Goal: Transaction & Acquisition: Book appointment/travel/reservation

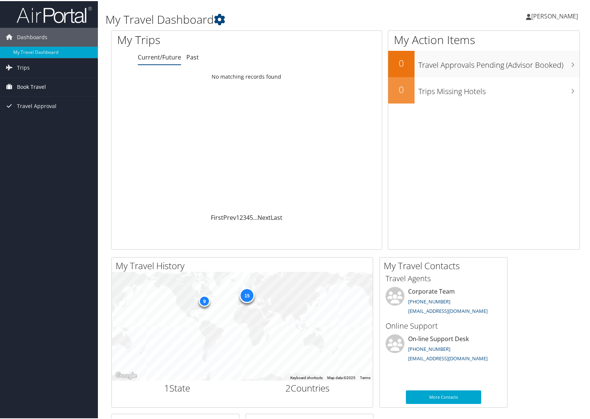
click at [29, 86] on span "Book Travel" at bounding box center [31, 85] width 29 height 19
click at [35, 98] on link "Agent Booking Request" at bounding box center [49, 100] width 98 height 11
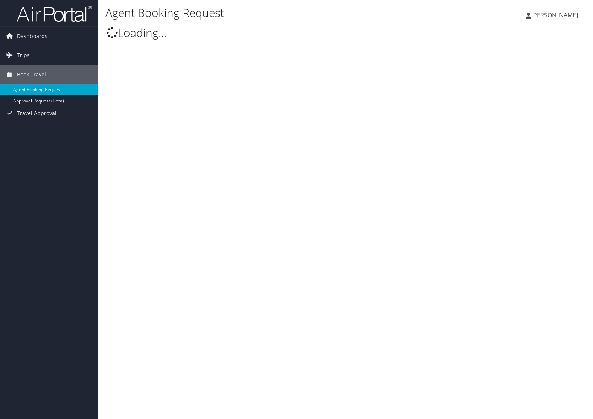
select select "[EMAIL_ADDRESS][DOMAIN_NAME]"
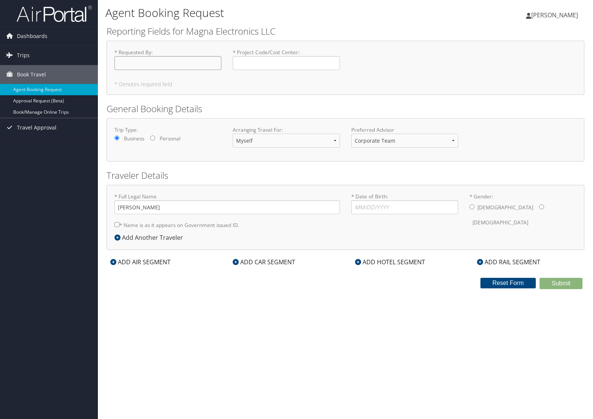
click at [154, 62] on input "* Requested By : Required" at bounding box center [167, 63] width 107 height 14
type input "[PERSON_NAME]"
type input "D2R6770"
click at [390, 209] on input "* Date of Birth: Invalid Date" at bounding box center [404, 207] width 107 height 14
type input "[DATE]"
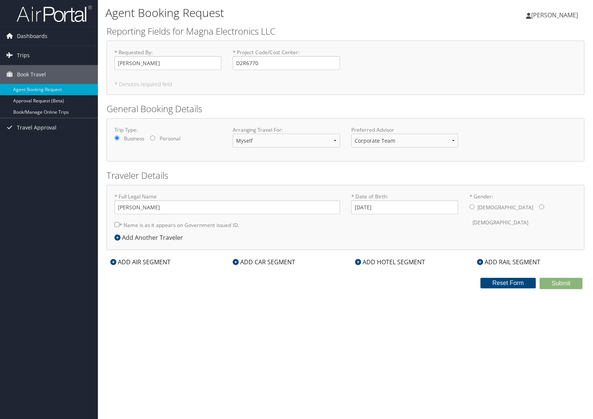
click at [470, 206] on input "* Gender: [DEMOGRAPHIC_DATA] [DEMOGRAPHIC_DATA]" at bounding box center [471, 206] width 5 height 5
radio input "true"
click at [335, 234] on div "* Full Legal Name [PERSON_NAME] * Name is as it appears on Government issued ID…" at bounding box center [345, 217] width 478 height 65
click at [188, 224] on label "* Name is as it appears on Government issued ID." at bounding box center [176, 225] width 125 height 14
click at [119, 224] on input "* Name is as it appears on Government issued ID." at bounding box center [116, 224] width 5 height 5
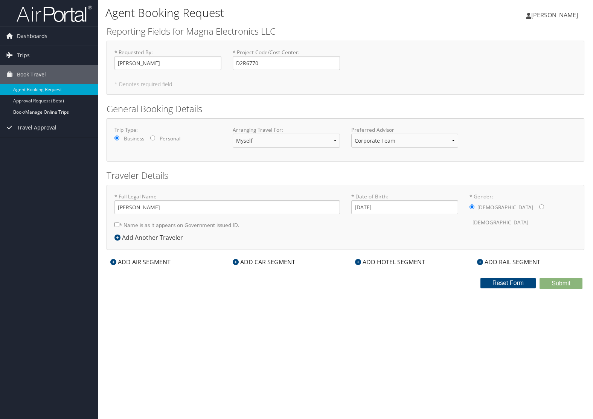
checkbox input "true"
click at [148, 261] on div "ADD AIR SEGMENT" at bounding box center [140, 261] width 68 height 9
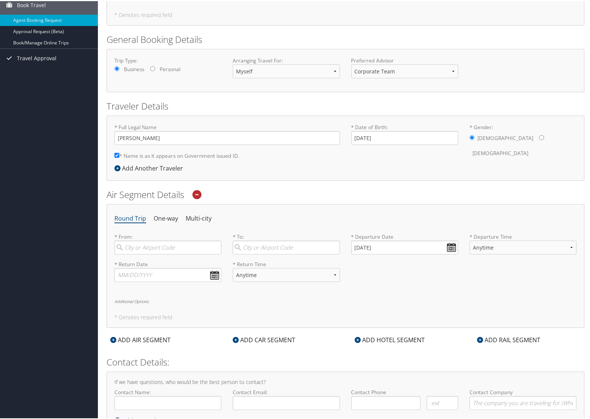
scroll to position [102, 0]
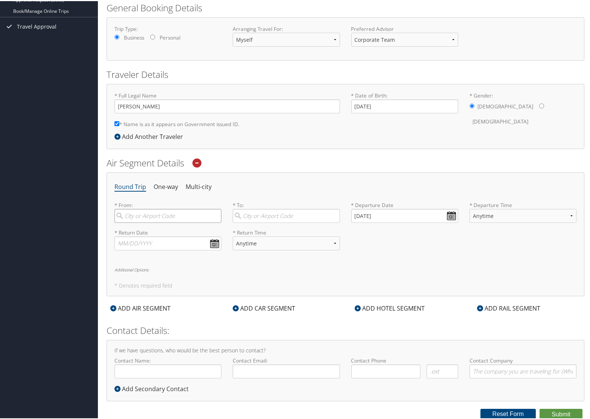
click at [164, 214] on input "search" at bounding box center [167, 215] width 107 height 14
drag, startPoint x: 135, startPoint y: 228, endPoint x: 159, endPoint y: 225, distance: 23.9
click at [135, 228] on div "[GEOGRAPHIC_DATA] ([GEOGRAPHIC_DATA])" at bounding box center [168, 234] width 97 height 19
click at [135, 222] on input "[GEOGRAPHIC_DATA]" at bounding box center [167, 215] width 107 height 14
type input "[GEOGRAPHIC_DATA] ([GEOGRAPHIC_DATA])"
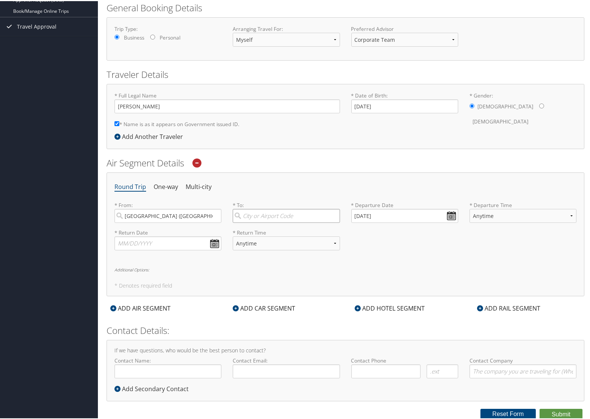
click at [260, 214] on input "search" at bounding box center [286, 215] width 107 height 14
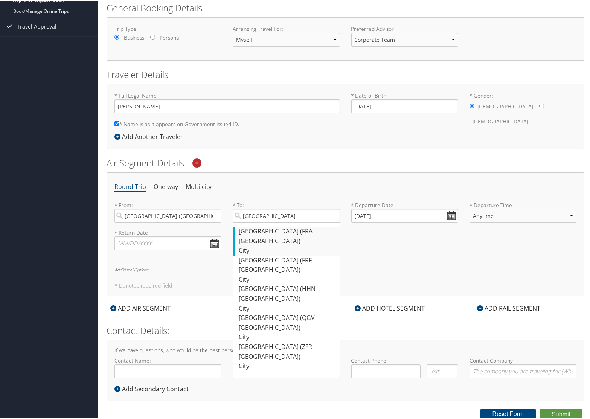
click at [267, 227] on div "[GEOGRAPHIC_DATA] (FRA [GEOGRAPHIC_DATA])" at bounding box center [287, 234] width 97 height 19
click at [267, 222] on input "[GEOGRAPHIC_DATA]" at bounding box center [286, 215] width 107 height 14
type input "[GEOGRAPHIC_DATA] (FRA [GEOGRAPHIC_DATA])"
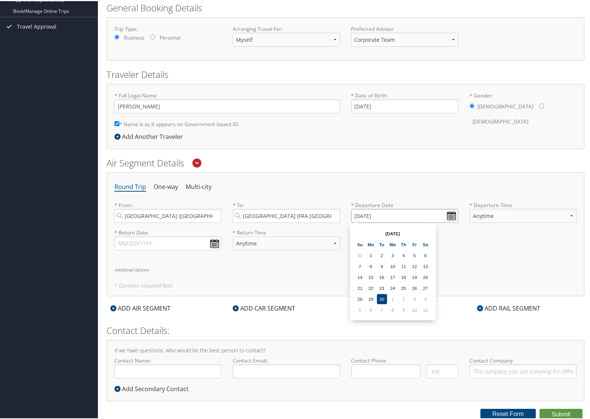
click at [450, 216] on input "[DATE]" at bounding box center [404, 215] width 107 height 14
click at [382, 307] on td "7" at bounding box center [382, 309] width 10 height 10
type input "[DATE]"
click at [416, 262] on div "Round Trip One-way Multi-city * From: [GEOGRAPHIC_DATA] ([GEOGRAPHIC_DATA]) Req…" at bounding box center [345, 233] width 478 height 124
click at [488, 214] on select "Anytime Early Morning (5AM-7AM) Morning (7AM-12PM) Afternoon (12PM-5PM) Evening…" at bounding box center [522, 215] width 107 height 14
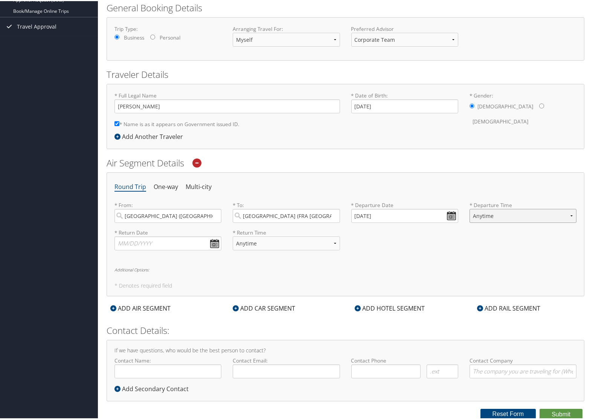
select select "10:00 PM"
click at [469, 208] on select "Anytime Early Morning (5AM-7AM) Morning (7AM-12PM) Afternoon (12PM-5PM) Evening…" at bounding box center [522, 215] width 107 height 14
click at [413, 248] on div "* Return Date Dates must be valid * Return Time Anytime Early Morning (5AM-7AM)…" at bounding box center [345, 241] width 473 height 27
click at [199, 186] on li "Multi-city" at bounding box center [199, 186] width 26 height 14
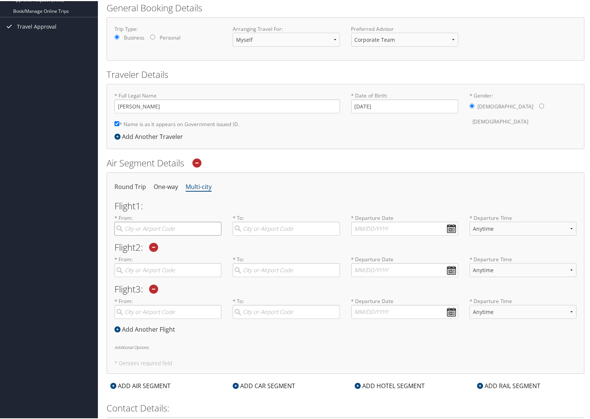
click at [184, 228] on input "search" at bounding box center [167, 228] width 107 height 14
click at [166, 242] on div "[GEOGRAPHIC_DATA] ([GEOGRAPHIC_DATA])" at bounding box center [168, 247] width 97 height 19
click at [166, 234] on input "[GEOGRAPHIC_DATA]" at bounding box center [167, 228] width 107 height 14
type input "[GEOGRAPHIC_DATA] ([GEOGRAPHIC_DATA])"
click at [267, 227] on input "search" at bounding box center [286, 228] width 107 height 14
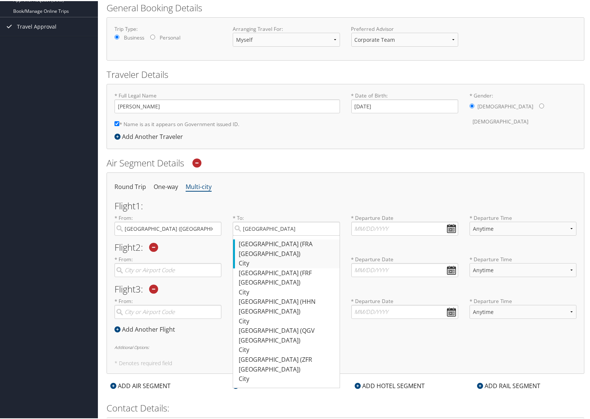
click at [270, 241] on div "[GEOGRAPHIC_DATA] (FRA [GEOGRAPHIC_DATA])" at bounding box center [287, 247] width 97 height 19
click at [270, 234] on input "[GEOGRAPHIC_DATA]" at bounding box center [286, 228] width 107 height 14
type input "[GEOGRAPHIC_DATA] (FRA [GEOGRAPHIC_DATA])"
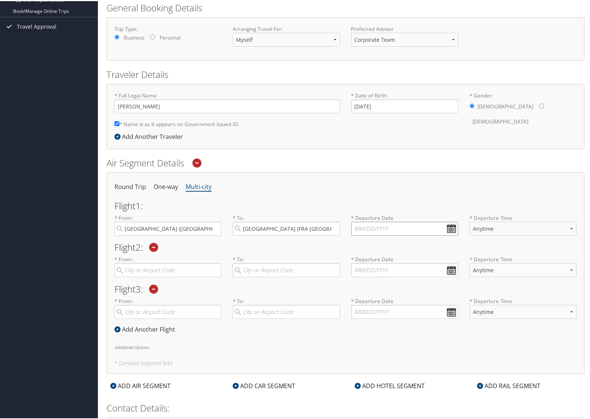
click at [452, 228] on input "text" at bounding box center [404, 228] width 107 height 14
click at [382, 322] on td "7" at bounding box center [382, 321] width 10 height 10
type input "[DATE]"
click at [511, 225] on select "Anytime Early Morning (5AM-7AM) Morning (7AM-12PM) Afternoon (12PM-5PM) Evening…" at bounding box center [522, 228] width 107 height 14
select select "10:00 PM"
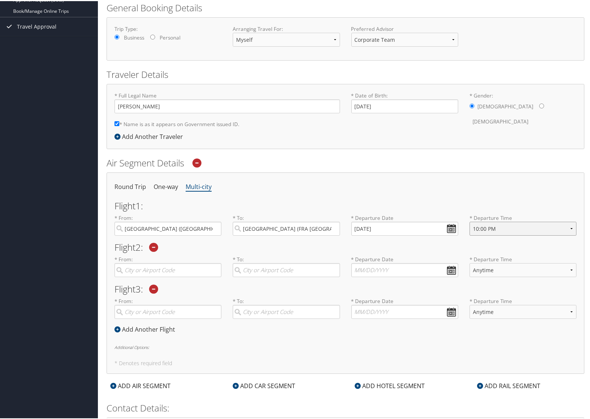
click at [469, 221] on select "Anytime Early Morning (5AM-7AM) Morning (7AM-12PM) Afternoon (12PM-5PM) Evening…" at bounding box center [522, 228] width 107 height 14
click at [192, 268] on input "search" at bounding box center [167, 269] width 107 height 14
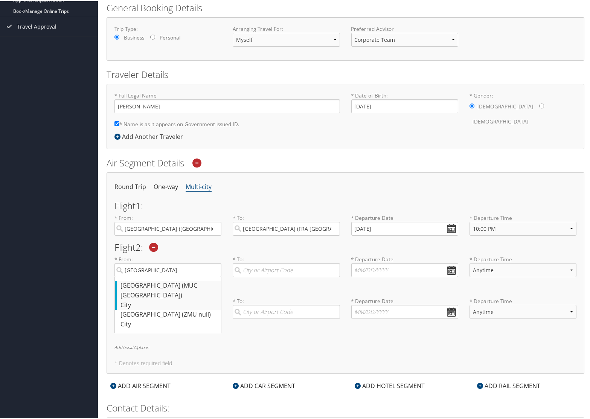
click at [170, 283] on div "[GEOGRAPHIC_DATA] (MUC [GEOGRAPHIC_DATA])" at bounding box center [168, 289] width 97 height 19
click at [170, 276] on input "[GEOGRAPHIC_DATA]" at bounding box center [167, 269] width 107 height 14
type input "[GEOGRAPHIC_DATA] (MUC [GEOGRAPHIC_DATA])"
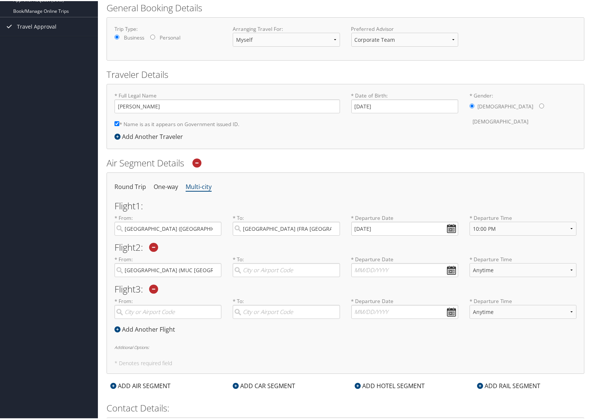
click at [279, 250] on h2 "Flight 2 :" at bounding box center [345, 246] width 462 height 9
click at [265, 268] on input "search" at bounding box center [286, 269] width 107 height 14
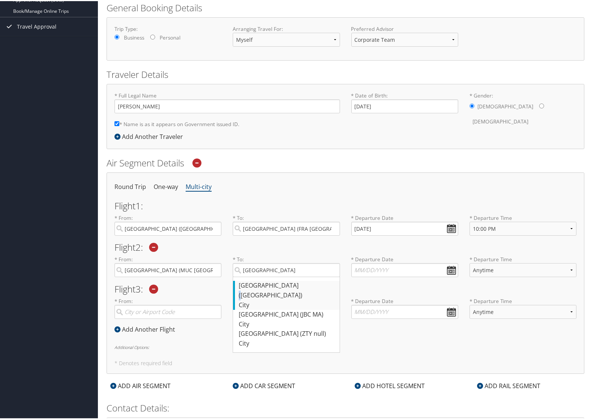
click at [260, 284] on div "[GEOGRAPHIC_DATA] ([GEOGRAPHIC_DATA])" at bounding box center [287, 289] width 97 height 19
click at [260, 276] on input "[GEOGRAPHIC_DATA]" at bounding box center [286, 269] width 107 height 14
type input "[GEOGRAPHIC_DATA] ([GEOGRAPHIC_DATA])"
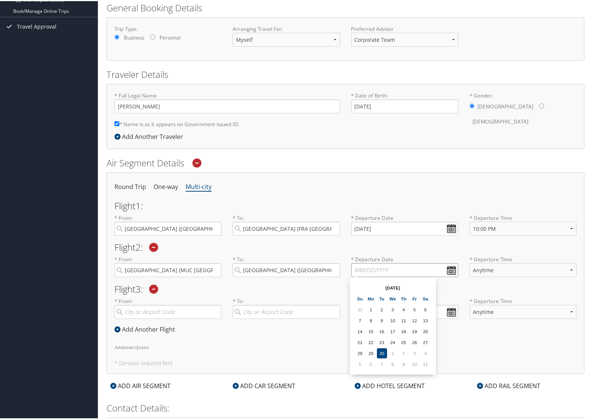
click at [451, 269] on input "text" at bounding box center [404, 269] width 107 height 14
click at [451, 269] on input "Invalid date" at bounding box center [404, 269] width 107 height 14
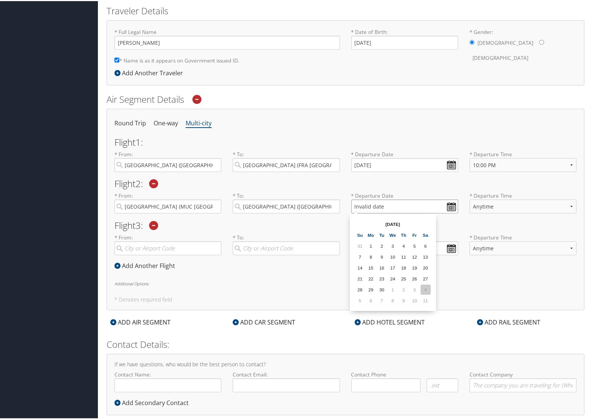
scroll to position [177, 0]
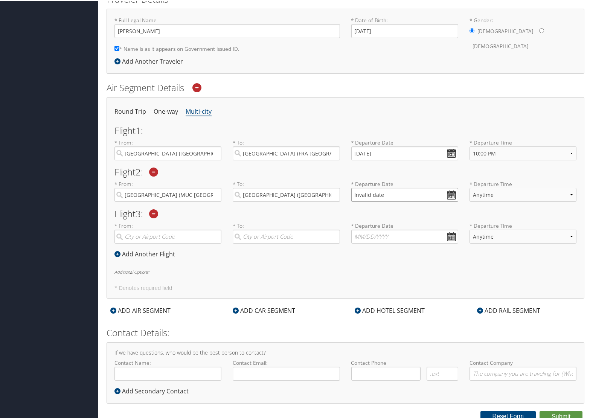
click at [448, 194] on input "Invalid date" at bounding box center [404, 194] width 107 height 14
click at [417, 287] on td "10" at bounding box center [414, 288] width 10 height 10
click at [449, 194] on input "[DATE]" at bounding box center [404, 194] width 107 height 14
drag, startPoint x: 402, startPoint y: 190, endPoint x: 390, endPoint y: 195, distance: 13.5
click at [390, 195] on input "[DATE]" at bounding box center [404, 194] width 107 height 14
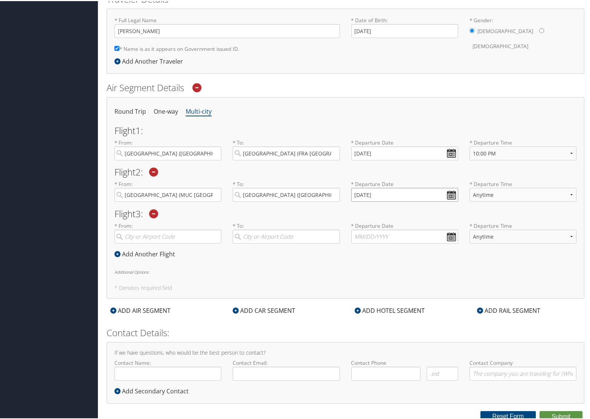
click at [365, 193] on input "[DATE]" at bounding box center [404, 194] width 107 height 14
click at [376, 204] on div "* Departure Date Invalid date Dates must be valid" at bounding box center [404, 192] width 118 height 27
click at [449, 194] on input "Invalid date" at bounding box center [404, 194] width 107 height 14
click at [390, 210] on th "[DATE]" at bounding box center [393, 211] width 54 height 10
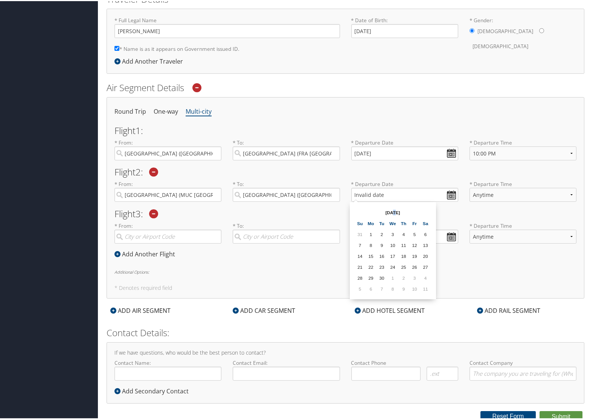
click at [390, 210] on th "[DATE]" at bounding box center [393, 211] width 54 height 10
click at [375, 193] on input "Invalid date" at bounding box center [404, 194] width 107 height 14
click at [393, 155] on input "[DATE]" at bounding box center [404, 152] width 107 height 14
drag, startPoint x: 399, startPoint y: 153, endPoint x: 342, endPoint y: 148, distance: 56.7
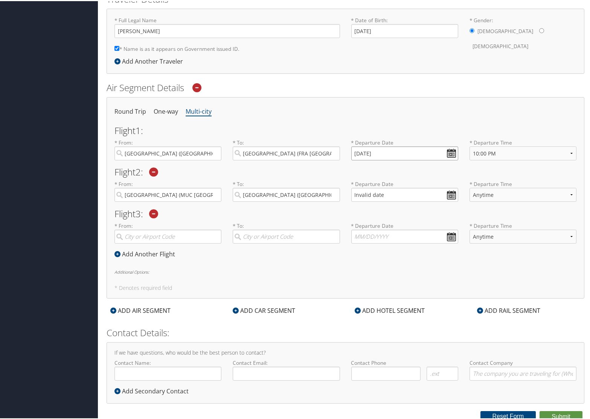
click at [342, 148] on div "* From: [GEOGRAPHIC_DATA] ([GEOGRAPHIC_DATA]) Required * To: [GEOGRAPHIC_DATA] …" at bounding box center [345, 151] width 473 height 27
click at [374, 192] on input "Invalid date" at bounding box center [404, 194] width 107 height 14
paste input "text"
type input "Invalid date"
click at [395, 192] on input "Invalid date" at bounding box center [404, 194] width 107 height 14
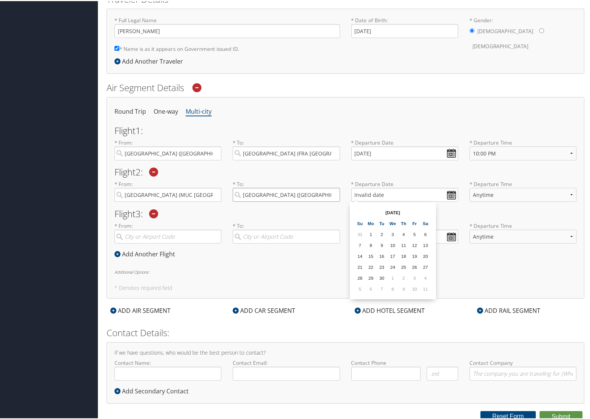
click at [321, 193] on input "[GEOGRAPHIC_DATA] ([GEOGRAPHIC_DATA])" at bounding box center [286, 194] width 107 height 14
click at [510, 196] on select "Anytime Early Morning (5AM-7AM) Morning (7AM-12PM) Afternoon (12PM-5PM) Evening…" at bounding box center [522, 194] width 107 height 14
select select "8:00 AM"
click at [469, 187] on select "Anytime Early Morning (5AM-7AM) Morning (7AM-12PM) Afternoon (12PM-5PM) Evening…" at bounding box center [522, 194] width 107 height 14
click at [395, 205] on div "* Departure Date Invalid date Dates must be valid" at bounding box center [404, 192] width 118 height 27
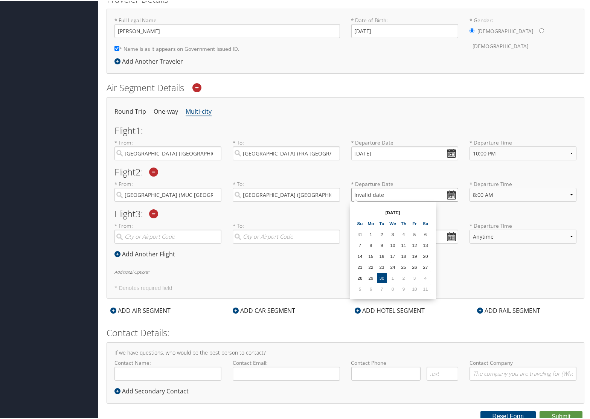
click at [450, 191] on input "Invalid date" at bounding box center [404, 194] width 107 height 14
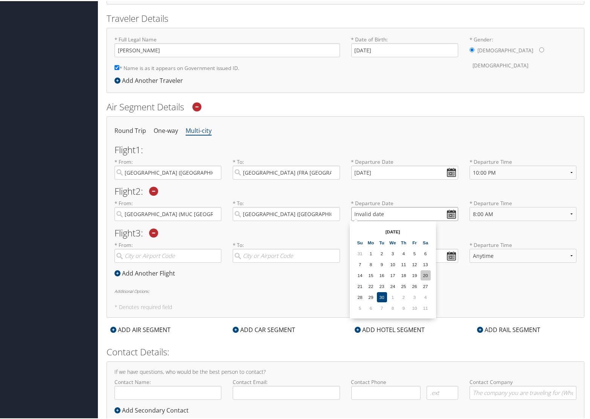
scroll to position [140, 0]
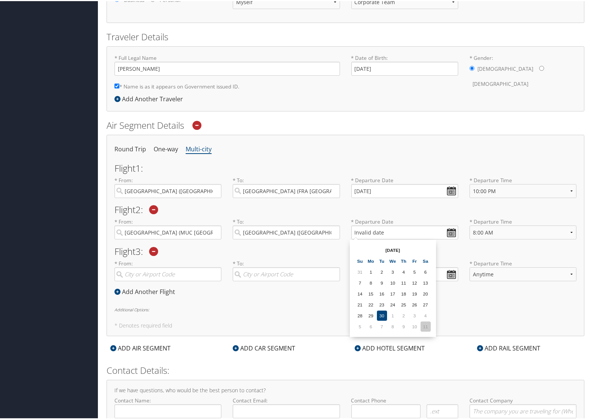
click at [425, 326] on td "11" at bounding box center [425, 325] width 10 height 10
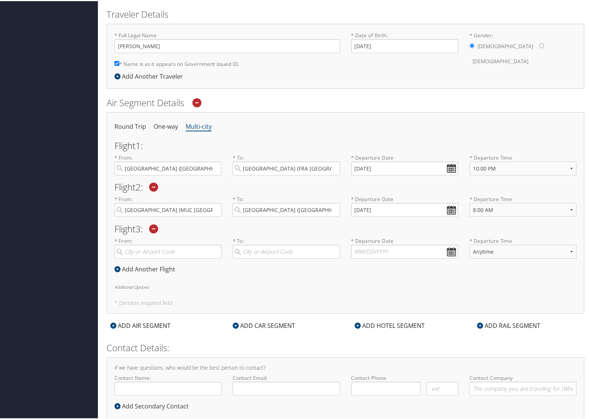
scroll to position [179, 0]
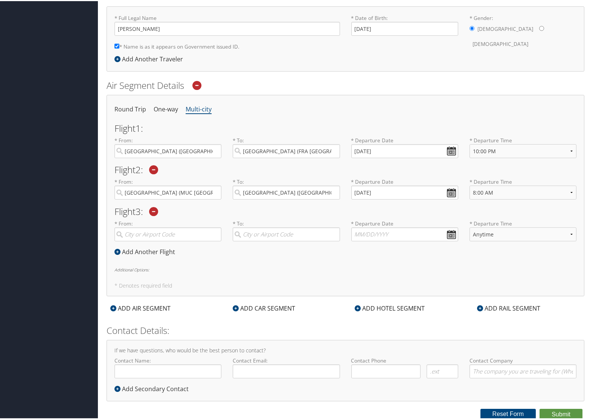
click at [380, 210] on h2 "Flight 3 :" at bounding box center [345, 210] width 462 height 9
click at [366, 191] on input "[DATE]" at bounding box center [404, 191] width 107 height 14
click at [367, 190] on input "[DATE]" at bounding box center [404, 191] width 107 height 14
click at [449, 189] on input "10/01/0202" at bounding box center [404, 191] width 107 height 14
click at [368, 192] on input "10/01/0202" at bounding box center [404, 191] width 107 height 14
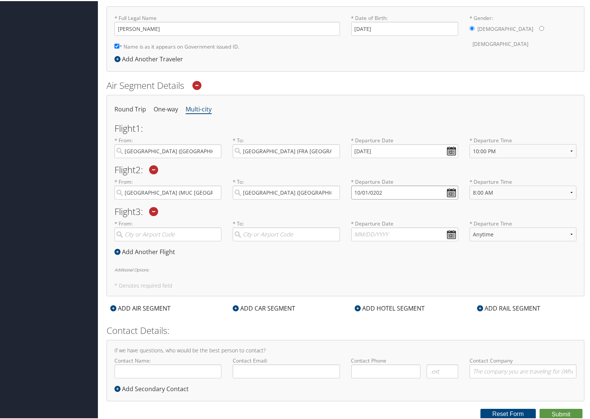
drag, startPoint x: 391, startPoint y: 190, endPoint x: 322, endPoint y: 190, distance: 68.9
click at [322, 190] on div "* From: [GEOGRAPHIC_DATA] (MUC [GEOGRAPHIC_DATA]) Required * To: [GEOGRAPHIC_DA…" at bounding box center [345, 190] width 473 height 27
type input "[DATE]"
click at [354, 189] on input "[DATE]" at bounding box center [404, 191] width 107 height 14
drag, startPoint x: 353, startPoint y: 191, endPoint x: 394, endPoint y: 191, distance: 41.0
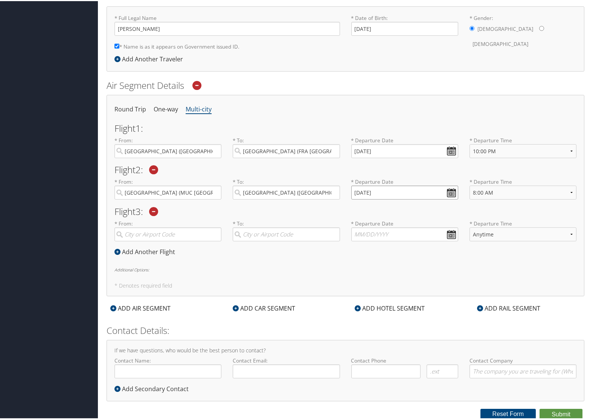
click at [394, 191] on input "[DATE]" at bounding box center [404, 191] width 107 height 14
click at [359, 201] on div "* Departure Date [DATE] Dates must be valid" at bounding box center [404, 190] width 118 height 27
click at [381, 189] on input "[DATE]" at bounding box center [404, 191] width 107 height 14
click at [392, 191] on input "[DATE]" at bounding box center [404, 191] width 107 height 14
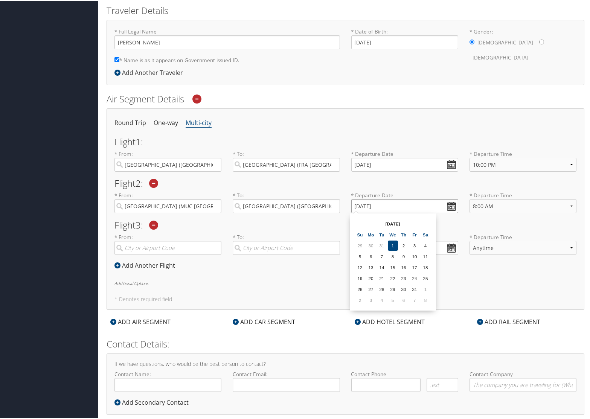
scroll to position [142, 0]
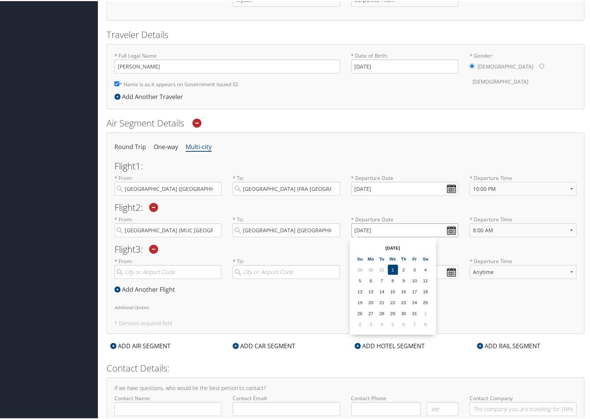
click at [447, 228] on input "[DATE]" at bounding box center [404, 229] width 107 height 14
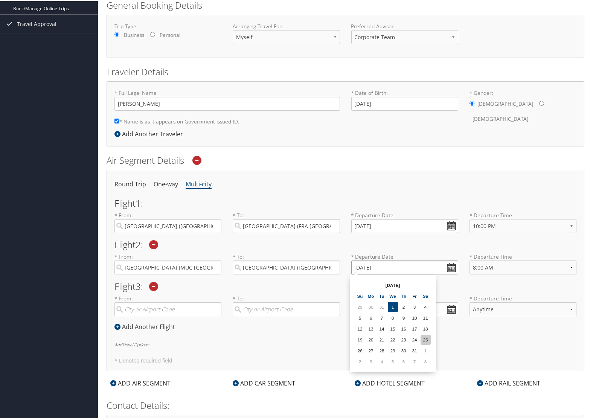
scroll to position [104, 0]
click at [426, 306] on td "4" at bounding box center [425, 306] width 10 height 10
type input "[DATE]"
click at [383, 266] on input "[DATE]" at bounding box center [404, 267] width 107 height 14
drag, startPoint x: 350, startPoint y: 265, endPoint x: 410, endPoint y: 272, distance: 59.8
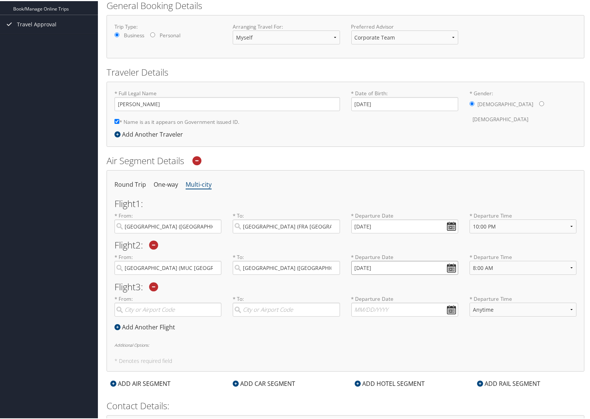
click at [410, 272] on input "[DATE]" at bounding box center [404, 267] width 107 height 14
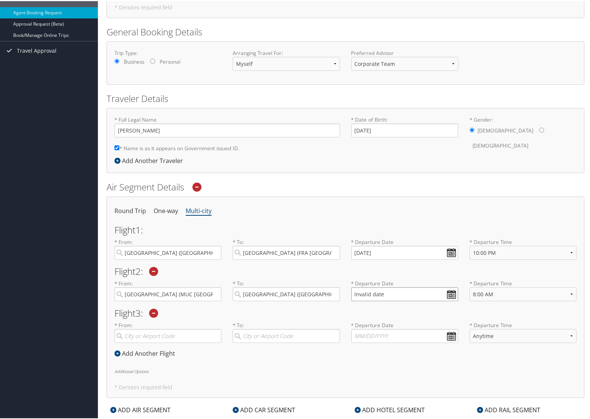
scroll to position [67, 0]
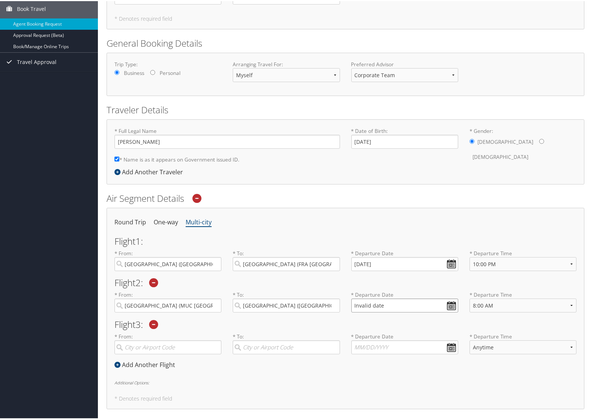
click at [448, 304] on input "Invalid date" at bounding box center [404, 304] width 107 height 14
click at [420, 287] on div "Flight 2 : * From: [GEOGRAPHIC_DATA] (MUC [GEOGRAPHIC_DATA]) Required * To: [GE…" at bounding box center [345, 297] width 462 height 40
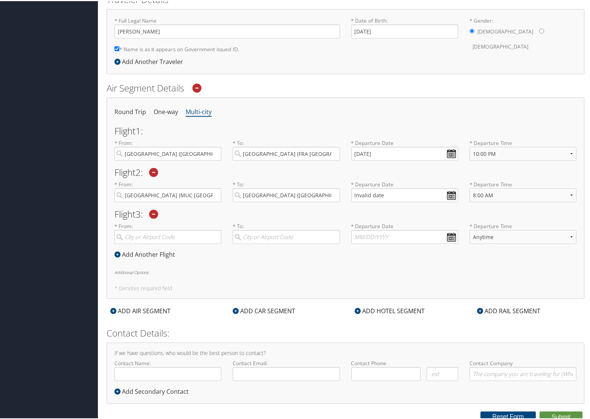
scroll to position [179, 0]
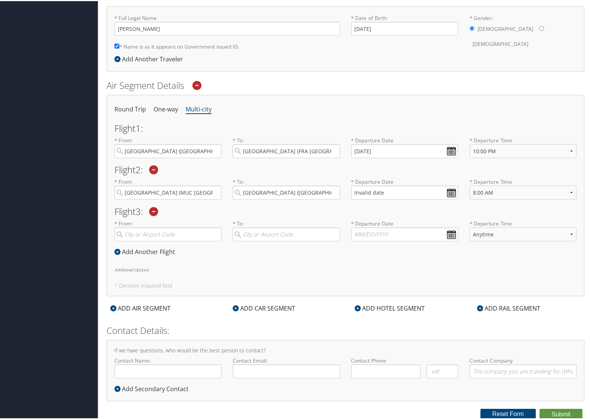
click at [311, 211] on h2 "Flight 3 :" at bounding box center [345, 210] width 462 height 9
click at [357, 258] on div "Round Trip One-way Multi-city Flight 1 : * From: [GEOGRAPHIC_DATA] ([GEOGRAPHIC…" at bounding box center [345, 194] width 478 height 201
click at [195, 206] on h2 "Flight 3 :" at bounding box center [345, 210] width 462 height 9
click at [417, 175] on div "Flight 2 : * From: [GEOGRAPHIC_DATA] (MUC [GEOGRAPHIC_DATA]) Required * To: [GE…" at bounding box center [345, 184] width 462 height 40
click at [412, 192] on input "Invalid date" at bounding box center [404, 191] width 107 height 14
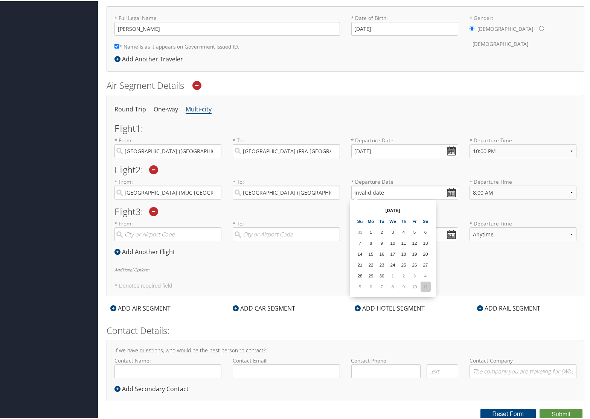
click at [425, 286] on td "11" at bounding box center [425, 285] width 10 height 10
click at [363, 190] on input "[DATE]" at bounding box center [404, 191] width 107 height 14
click at [363, 192] on input "Invalid date" at bounding box center [404, 191] width 107 height 14
click at [450, 234] on input "text" at bounding box center [404, 233] width 107 height 14
click at [400, 187] on input "Invalid date" at bounding box center [404, 191] width 107 height 14
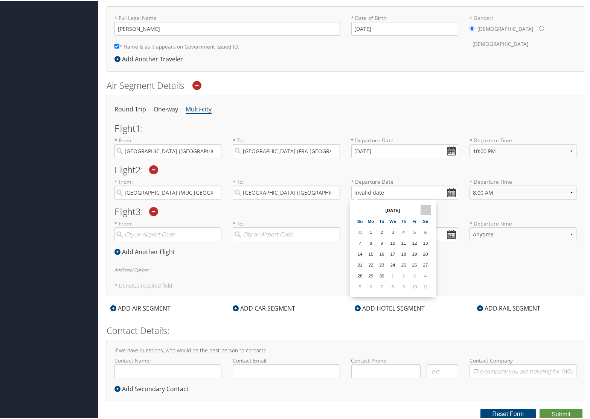
click at [427, 208] on th at bounding box center [425, 209] width 10 height 10
click at [378, 191] on input "Invalid date" at bounding box center [404, 191] width 107 height 14
click at [452, 208] on h2 "Flight 3 :" at bounding box center [345, 210] width 462 height 9
click at [450, 192] on input "Invalid date" at bounding box center [404, 191] width 107 height 14
click at [427, 208] on th at bounding box center [425, 209] width 10 height 10
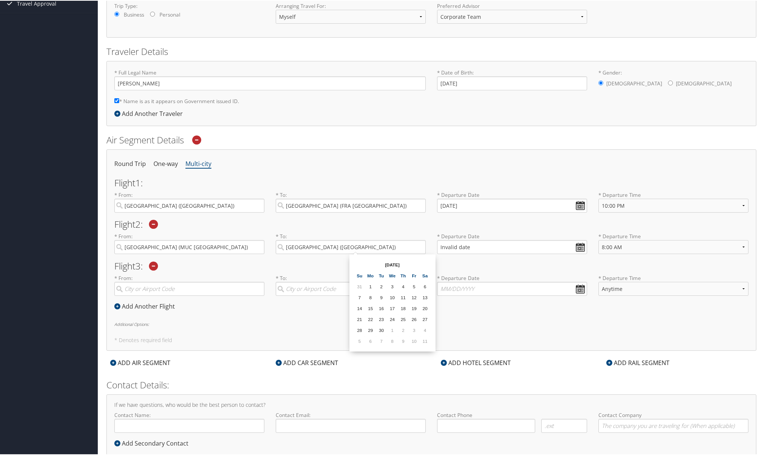
scroll to position [106, 0]
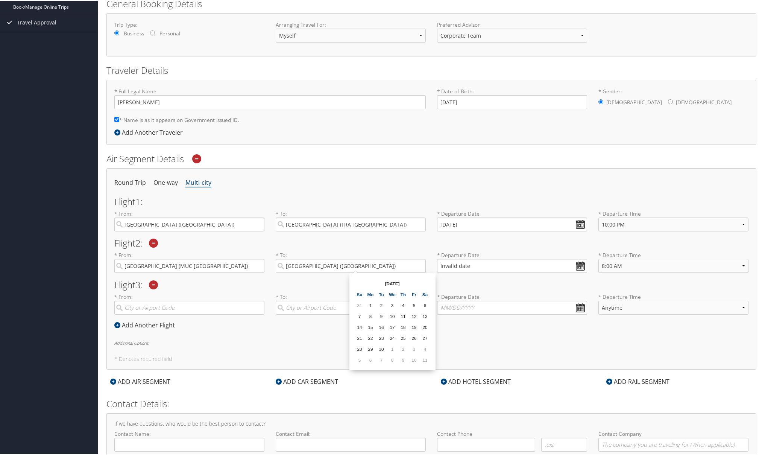
click at [473, 282] on h2 "Flight 3 :" at bounding box center [431, 284] width 634 height 9
click at [581, 265] on input "Invalid date" at bounding box center [512, 265] width 150 height 14
click at [499, 281] on th "[DATE]" at bounding box center [479, 283] width 54 height 10
click at [504, 281] on th "[DATE]" at bounding box center [479, 283] width 54 height 10
click at [508, 281] on th at bounding box center [511, 283] width 10 height 10
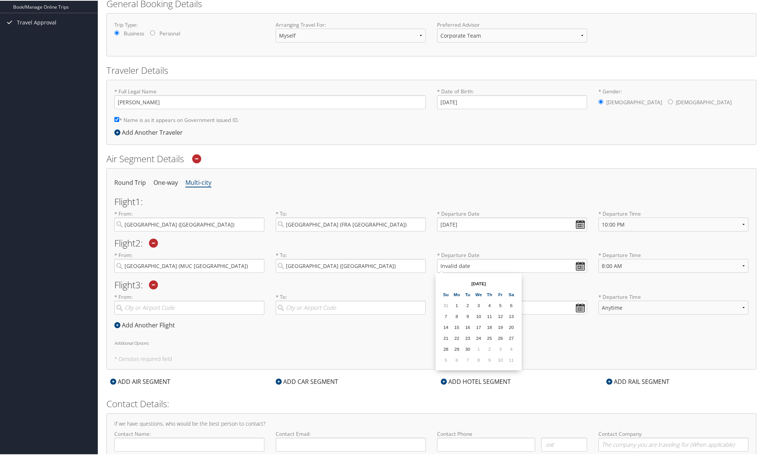
click at [509, 281] on th at bounding box center [511, 283] width 10 height 10
click at [511, 283] on th at bounding box center [511, 283] width 10 height 10
click at [513, 283] on th at bounding box center [511, 283] width 10 height 10
click at [519, 283] on div "[DATE] Su Mo Tu We Th Fr Sa 31 1 2 3 4 5 6 7 8 9 10 11 12 13 14 15 16 17 18 19 …" at bounding box center [479, 320] width 80 height 91
click at [475, 283] on th "[DATE]" at bounding box center [479, 283] width 54 height 10
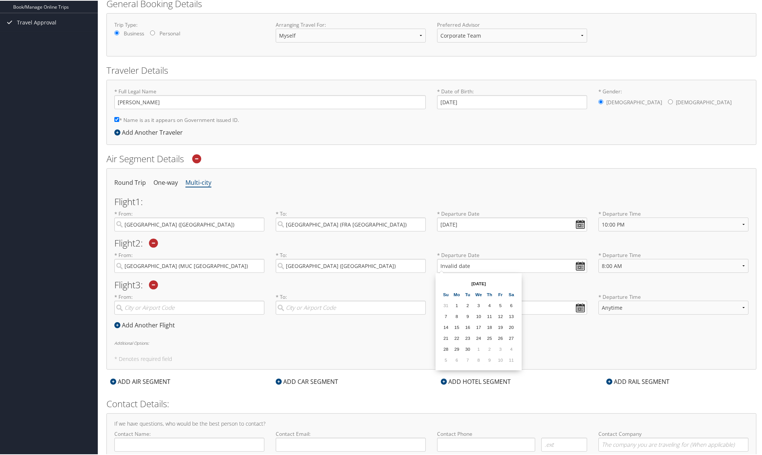
click at [471, 281] on th "[DATE]" at bounding box center [479, 283] width 54 height 10
click at [508, 357] on td "11" at bounding box center [511, 359] width 10 height 10
click at [450, 264] on input "[DATE]" at bounding box center [512, 265] width 150 height 14
click at [447, 266] on input "[DATE]" at bounding box center [512, 265] width 150 height 14
click at [583, 265] on input "Invalid date" at bounding box center [512, 265] width 150 height 14
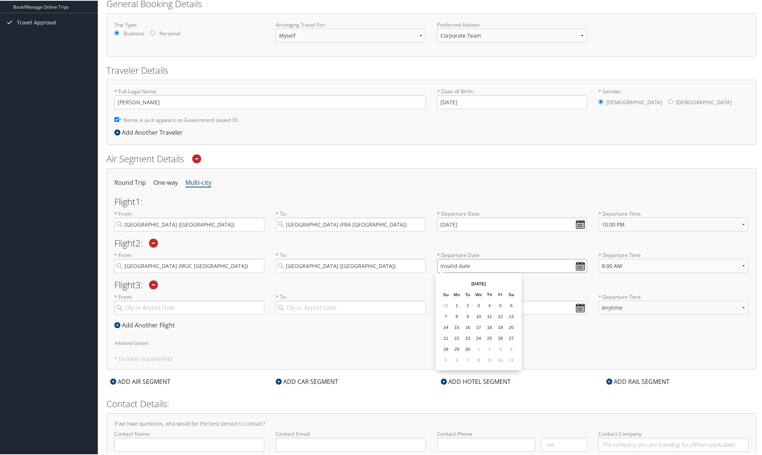
click at [486, 260] on input "Invalid date" at bounding box center [512, 265] width 150 height 14
click at [560, 291] on div "Flight 3 : * From: Required * To: Required * Departure Date Dates must be valid…" at bounding box center [431, 300] width 634 height 40
click at [470, 260] on input "Invalid date" at bounding box center [512, 265] width 150 height 14
click at [592, 267] on select "Anytime Early Morning (5AM-7AM) Morning (7AM-12PM) Afternoon (12PM-5PM) Evening…" at bounding box center [674, 265] width 150 height 14
click at [592, 258] on select "Anytime Early Morning (5AM-7AM) Morning (7AM-12PM) Afternoon (12PM-5PM) Evening…" at bounding box center [674, 265] width 150 height 14
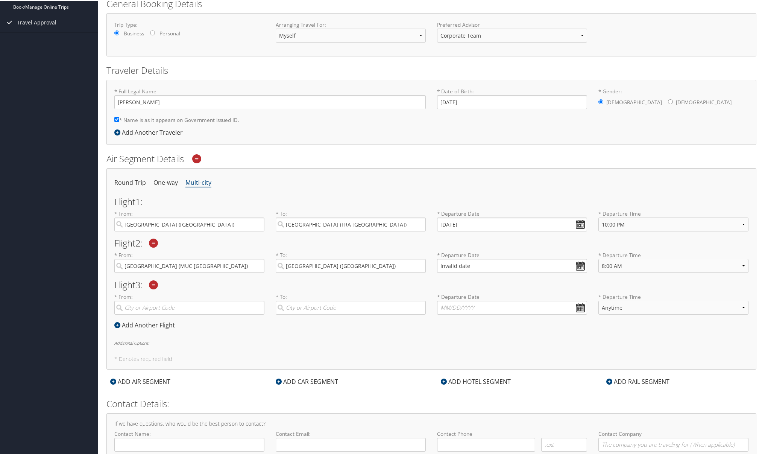
click at [592, 286] on h2 "Flight 3 :" at bounding box center [431, 284] width 634 height 9
click at [483, 281] on h2 "Flight 3 :" at bounding box center [431, 284] width 634 height 9
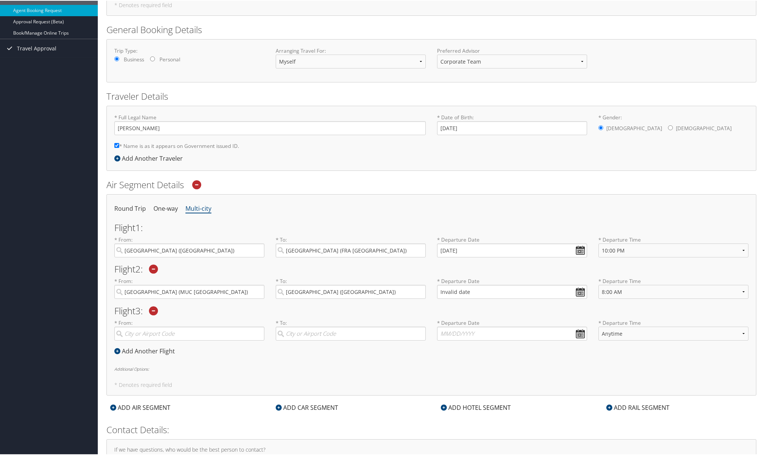
scroll to position [68, 0]
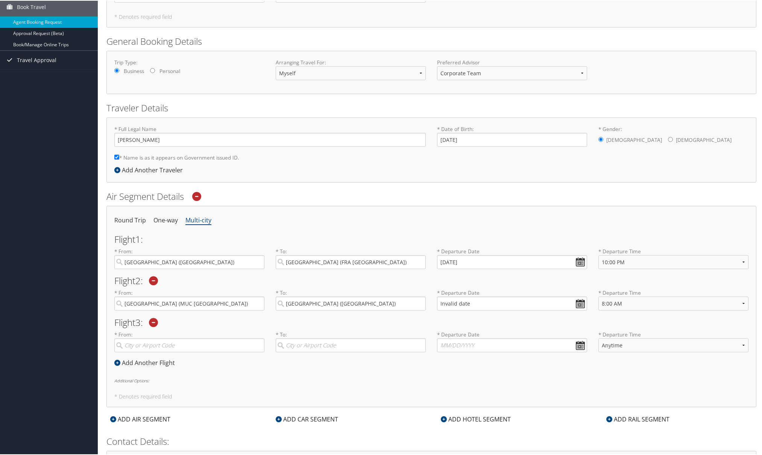
click at [498, 278] on h2 "Flight 2 :" at bounding box center [431, 279] width 634 height 9
click at [443, 303] on input "Invalid date" at bounding box center [512, 303] width 150 height 14
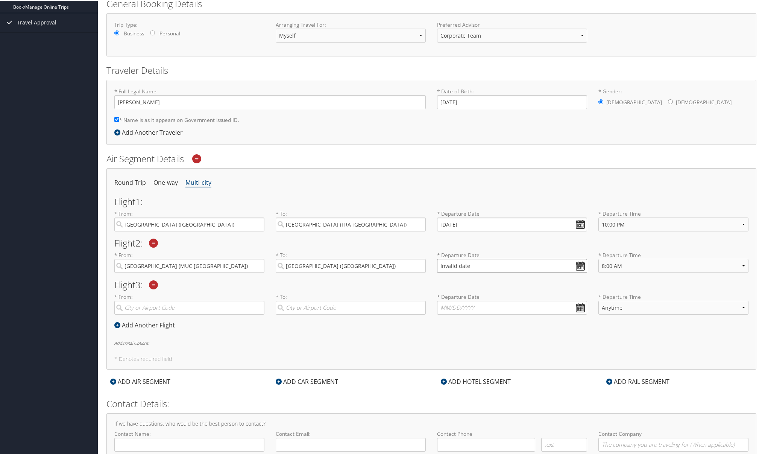
type input "Invalid date"
click at [355, 274] on div "* To: [GEOGRAPHIC_DATA] (BOS MA) Required" at bounding box center [350, 264] width 161 height 27
drag, startPoint x: 360, startPoint y: 261, endPoint x: 362, endPoint y: 251, distance: 10.6
click at [362, 251] on label "* To: [GEOGRAPHIC_DATA] (BOS MA) Required" at bounding box center [351, 261] width 150 height 21
click at [362, 258] on input "[GEOGRAPHIC_DATA] ([GEOGRAPHIC_DATA])" at bounding box center [351, 265] width 150 height 14
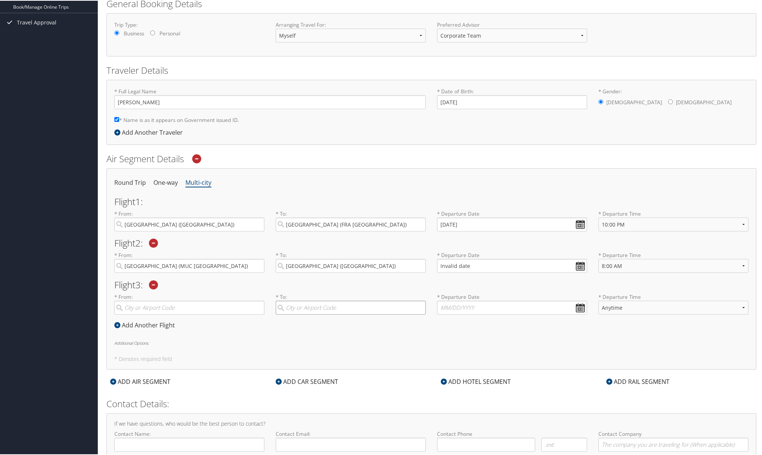
click at [339, 308] on input "search" at bounding box center [351, 307] width 150 height 14
type input "c"
drag, startPoint x: 461, startPoint y: 240, endPoint x: 606, endPoint y: 335, distance: 173.2
click at [592, 335] on div "Round Trip One-way Multi-city Flight 1 : * From: [GEOGRAPHIC_DATA] ([GEOGRAPHIC…" at bounding box center [431, 267] width 650 height 201
click at [592, 187] on ul "Round Trip One-way Multi-city" at bounding box center [431, 182] width 634 height 14
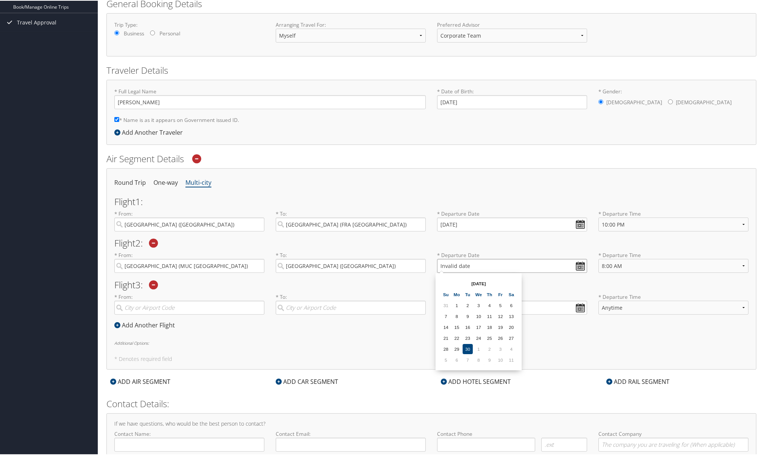
click at [580, 264] on input "Invalid date" at bounding box center [512, 265] width 150 height 14
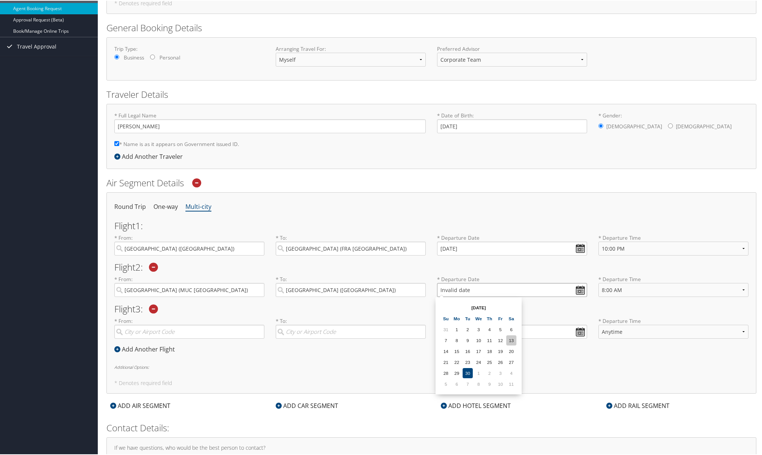
scroll to position [68, 0]
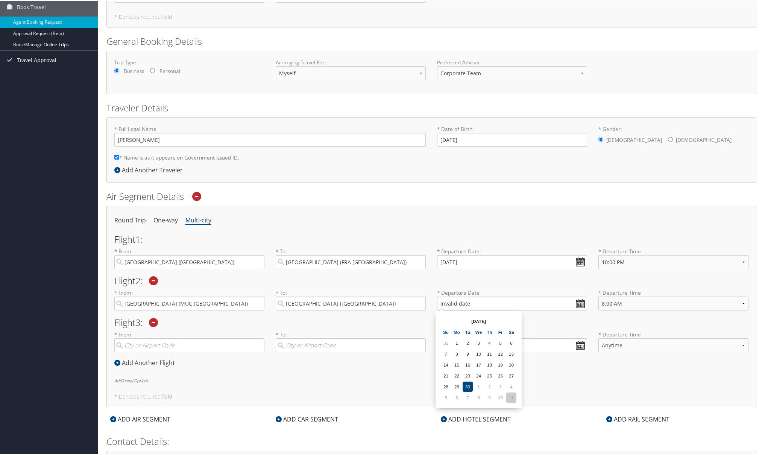
click at [511, 400] on td "11" at bounding box center [511, 397] width 10 height 10
type input "[DATE]"
click at [485, 317] on h2 "Flight 3 :" at bounding box center [431, 321] width 634 height 9
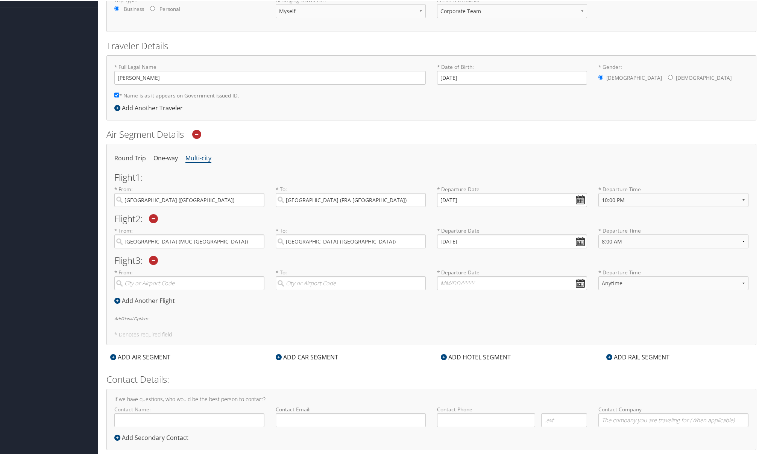
scroll to position [143, 0]
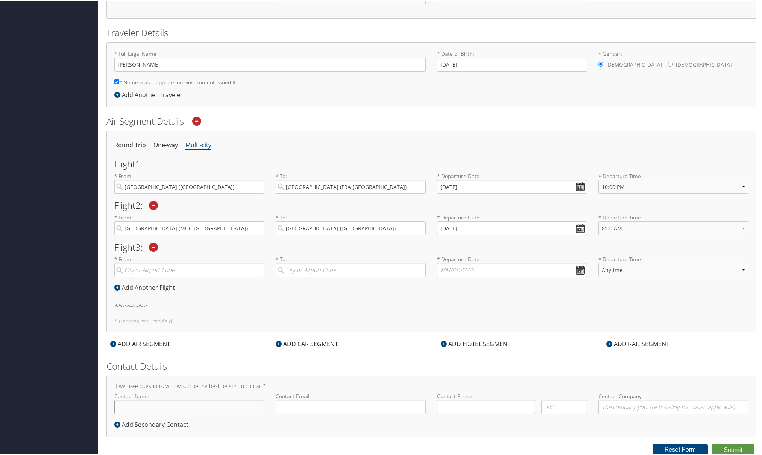
click at [164, 406] on input "Contact Name:" at bounding box center [189, 406] width 150 height 14
type input "[PERSON_NAME]"
type input "[PERSON_NAME][EMAIL_ADDRESS][PERSON_NAME][DOMAIN_NAME]"
type input "( ) -"
type input "Magna Electronics"
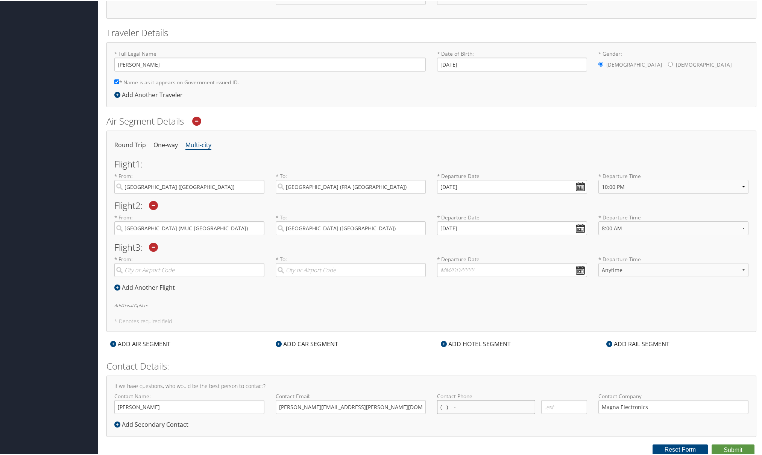
click at [473, 408] on input "( ) -" at bounding box center [486, 406] width 98 height 14
type input "( ) -"
type input "[PHONE_NUMBER]"
click at [281, 300] on div "Round Trip One-way Multi-city Flight 1 : * From: [GEOGRAPHIC_DATA] ([GEOGRAPHIC…" at bounding box center [431, 230] width 650 height 201
click at [480, 226] on input "[DATE]" at bounding box center [512, 228] width 150 height 14
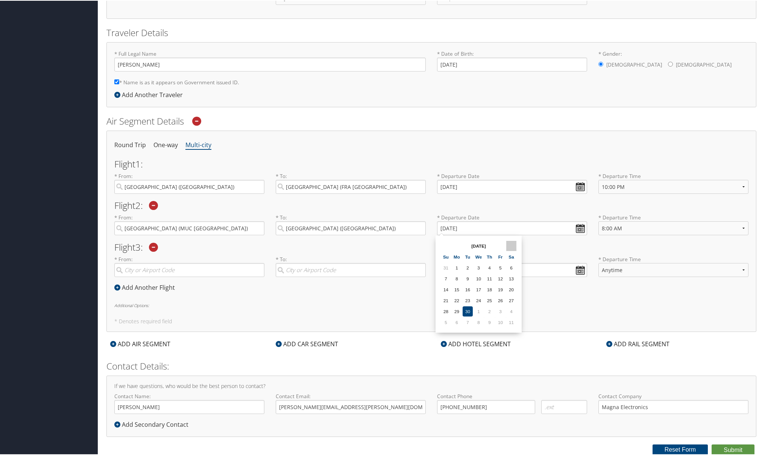
click at [515, 246] on th at bounding box center [511, 245] width 10 height 10
click at [511, 287] on td "18" at bounding box center [511, 289] width 10 height 10
type input "[DATE]"
click at [502, 300] on div "Round Trip One-way Multi-city Flight 1 : * From: [GEOGRAPHIC_DATA] ([GEOGRAPHIC…" at bounding box center [431, 230] width 650 height 201
click at [221, 247] on h2 "Flight 3 :" at bounding box center [431, 246] width 634 height 9
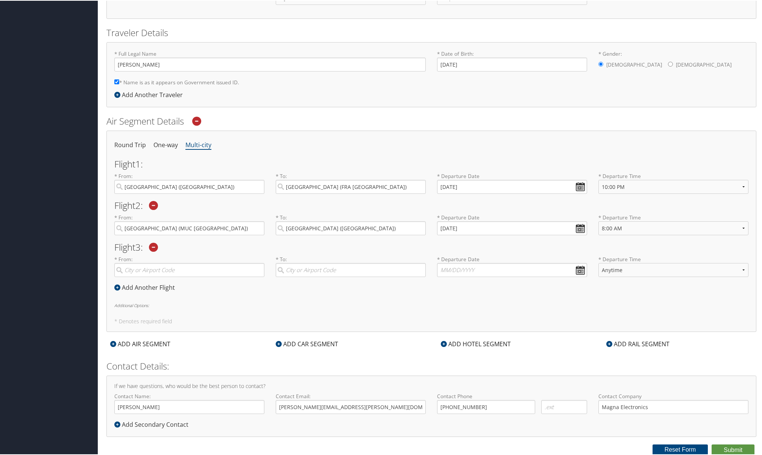
click at [366, 295] on div "Round Trip One-way Multi-city Flight 1 : * From: [GEOGRAPHIC_DATA] ([GEOGRAPHIC…" at bounding box center [431, 230] width 650 height 201
click at [273, 308] on div "Round Trip One-way Multi-city Flight 1 : * From: [GEOGRAPHIC_DATA] ([GEOGRAPHIC…" at bounding box center [431, 230] width 650 height 201
click at [301, 341] on div "ADD CAR SEGMENT" at bounding box center [307, 343] width 70 height 9
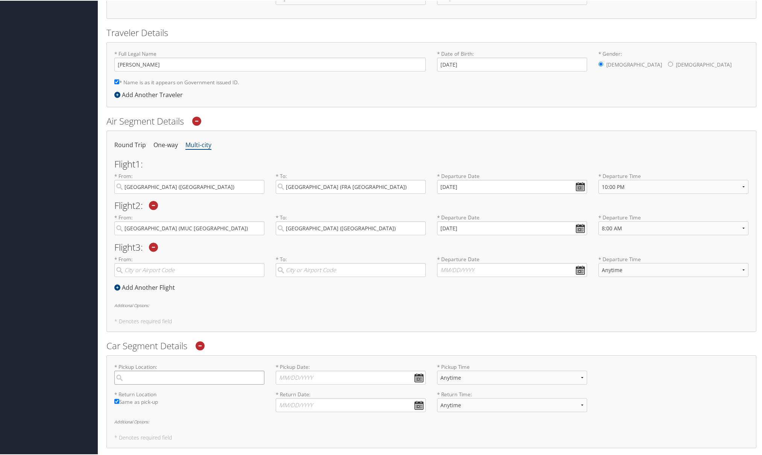
click at [159, 375] on input "search" at bounding box center [189, 377] width 150 height 14
click at [168, 395] on div "[GEOGRAPHIC_DATA] (FRA [GEOGRAPHIC_DATA])" at bounding box center [190, 393] width 140 height 10
click at [168, 384] on input "[GEOGRAPHIC_DATA]" at bounding box center [189, 377] width 150 height 14
type input "[GEOGRAPHIC_DATA]"
click at [309, 375] on input "* Pickup Date: Dates must be valid" at bounding box center [351, 377] width 150 height 14
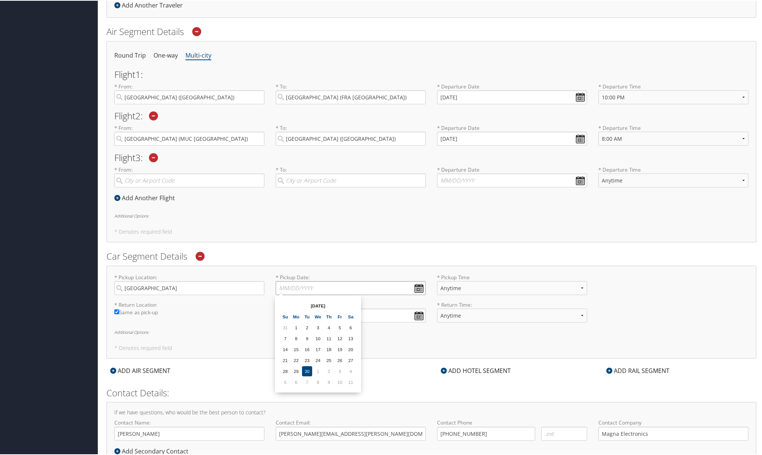
scroll to position [256, 0]
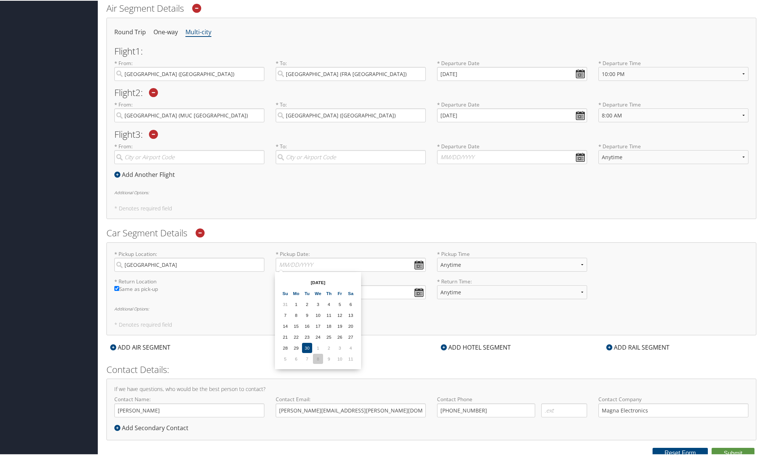
click at [318, 359] on td "8" at bounding box center [318, 358] width 10 height 10
type input "[DATE]"
click at [116, 287] on input "Same as pick-up" at bounding box center [116, 287] width 5 height 5
checkbox input "false"
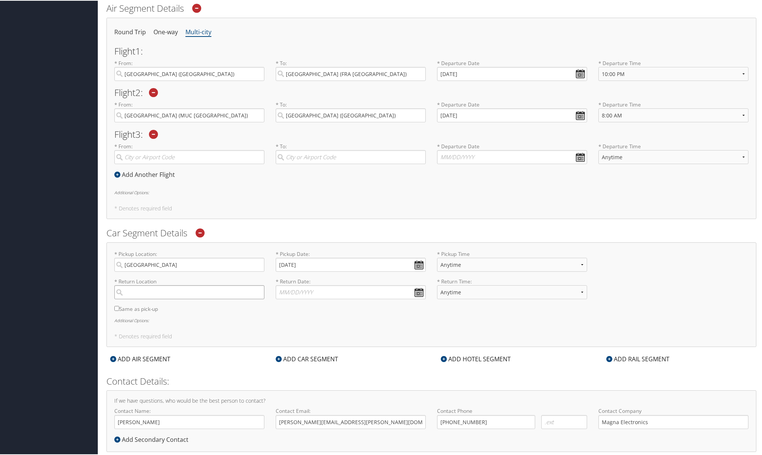
click at [196, 293] on input "search" at bounding box center [189, 291] width 150 height 14
click at [141, 307] on div "[GEOGRAPHIC_DATA] (MUC [GEOGRAPHIC_DATA])" at bounding box center [190, 307] width 140 height 10
click at [141, 298] on input "[GEOGRAPHIC_DATA]" at bounding box center [189, 291] width 150 height 14
type input "[GEOGRAPHIC_DATA]"
click at [296, 290] on input "* Return Date: Dates must be valid" at bounding box center [351, 291] width 150 height 14
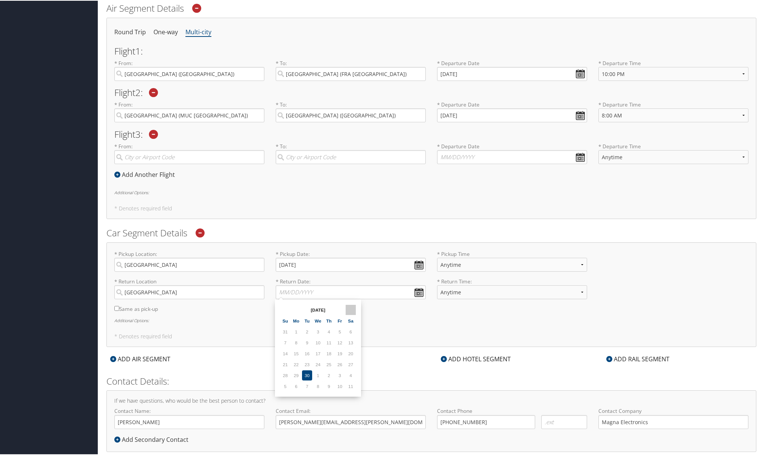
click at [351, 308] on th at bounding box center [351, 309] width 10 height 10
click at [350, 350] on td "18" at bounding box center [351, 353] width 10 height 10
type input "[DATE]"
click at [456, 289] on select "Anytime 12:00 AM 1:00 AM 2:00 AM 3:00 AM 4:00 AM 5:00 AM 6:00 AM 7:00 AM 8:00 A…" at bounding box center [512, 291] width 150 height 14
select select "8:00 AM"
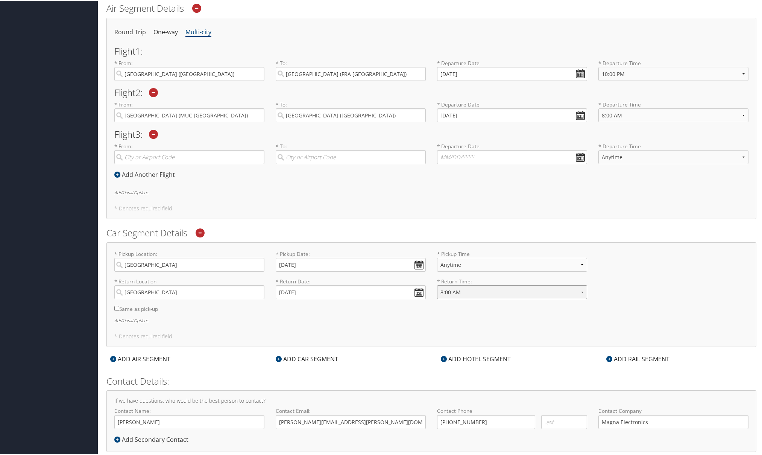
click at [437, 284] on select "Anytime 12:00 AM 1:00 AM 2:00 AM 3:00 AM 4:00 AM 5:00 AM 6:00 AM 7:00 AM 8:00 A…" at bounding box center [512, 291] width 150 height 14
click at [473, 263] on select "Anytime 12:00 AM 1:00 AM 2:00 AM 3:00 AM 4:00 AM 5:00 AM 6:00 AM 7:00 AM 8:00 A…" at bounding box center [512, 264] width 150 height 14
select select "11:00 AM"
click at [437, 257] on select "Anytime 12:00 AM 1:00 AM 2:00 AM 3:00 AM 4:00 AM 5:00 AM 6:00 AM 7:00 AM 8:00 A…" at bounding box center [512, 264] width 150 height 14
click at [592, 313] on div "* Return Location [GEOGRAPHIC_DATA] Required Same as pick-up * Return Date: [DA…" at bounding box center [432, 296] width 646 height 39
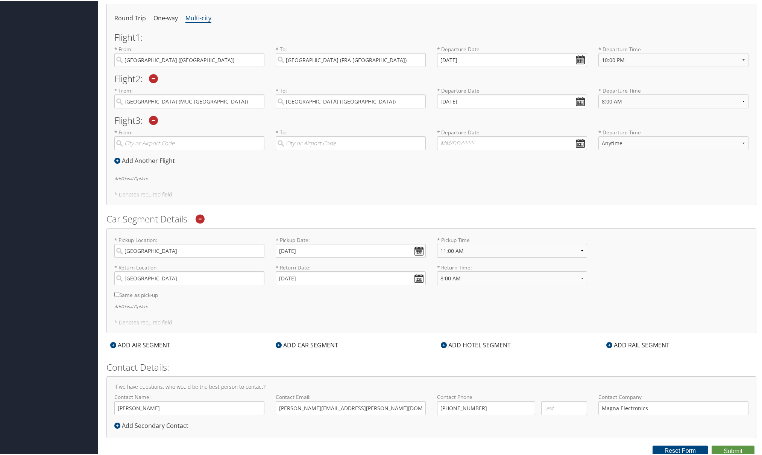
scroll to position [271, 0]
click at [139, 176] on h6 "Additional Options:" at bounding box center [431, 177] width 634 height 4
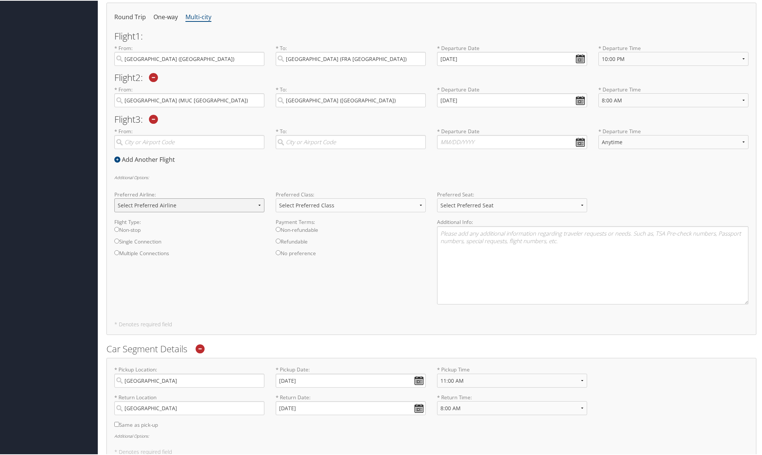
click at [139, 200] on select "Select Preferred Airline Delta United Airlines American Airlines Southwest Airl…" at bounding box center [189, 205] width 150 height 14
select select "Lufthansa(LH)"
click at [114, 198] on select "Select Preferred Airline Delta United Airlines American Airlines Southwest Airl…" at bounding box center [189, 205] width 150 height 14
click at [332, 319] on div "Round Trip One-way Multi-city Flight 1 : * From: [GEOGRAPHIC_DATA] ([GEOGRAPHIC…" at bounding box center [431, 168] width 650 height 332
click at [394, 201] on select "Select Preferred Class Economy Economy Plus Business First Class" at bounding box center [351, 205] width 150 height 14
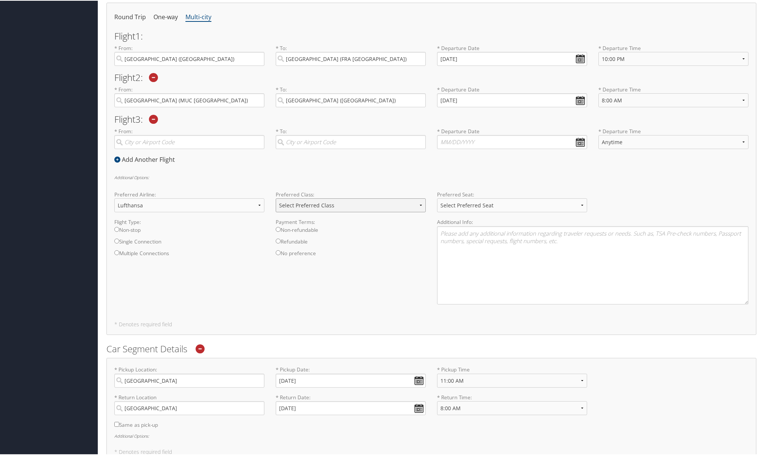
select select "Economy Plus"
click at [276, 198] on select "Select Preferred Class Economy Economy Plus Business First Class" at bounding box center [351, 205] width 150 height 14
click at [348, 291] on div "Flight Type: Non-stop Single Connection Multiple Connections Payment Terms: Non…" at bounding box center [432, 263] width 646 height 92
click at [492, 205] on select "Select Preferred Seat Aisle Window Middle" at bounding box center [512, 205] width 150 height 14
select select "Window"
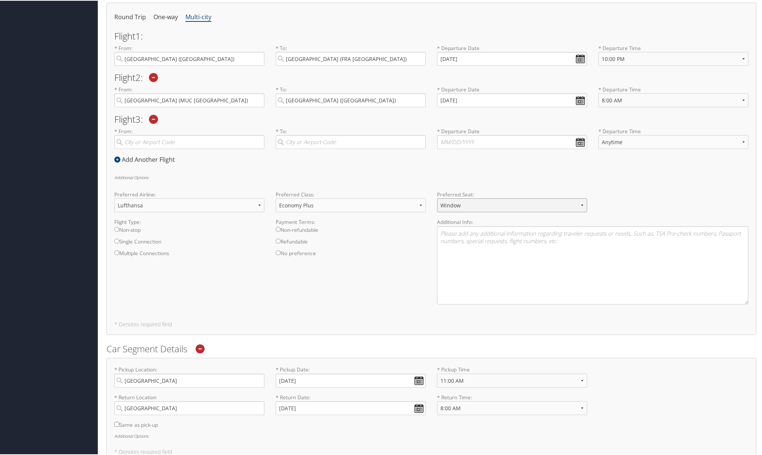
click at [437, 198] on select "Select Preferred Seat Aisle Window Middle" at bounding box center [512, 205] width 150 height 14
click at [339, 287] on div "Flight Type: Non-stop Single Connection Multiple Connections Payment Terms: Non…" at bounding box center [432, 263] width 646 height 92
click at [453, 236] on textarea at bounding box center [593, 264] width 312 height 78
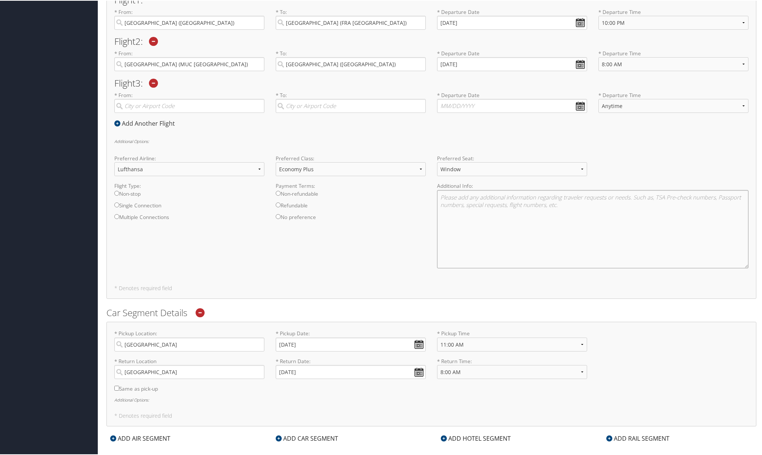
scroll to position [309, 0]
click at [461, 197] on textarea at bounding box center [593, 227] width 312 height 78
type textarea "O"
click at [570, 204] on textarea at bounding box center [593, 227] width 312 height 78
click at [453, 198] on textarea at bounding box center [593, 227] width 312 height 78
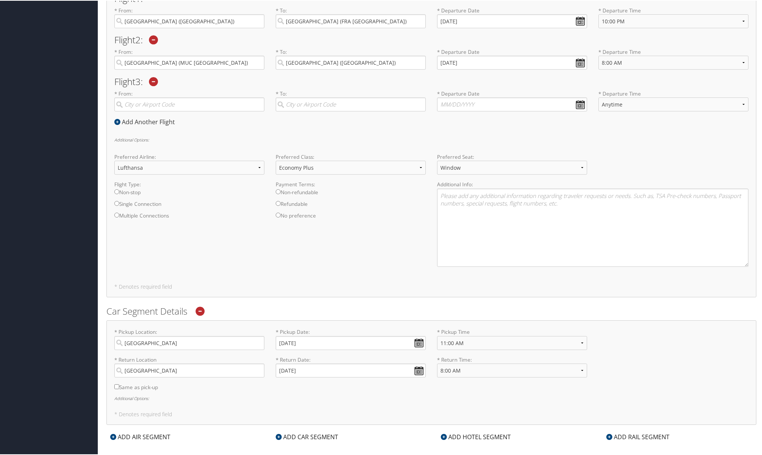
click at [368, 262] on div "Flight Type: Non-stop Single Connection Multiple Connections Payment Terms: Non…" at bounding box center [432, 226] width 646 height 92
click at [165, 167] on select "Select Preferred Airline Delta United Airlines American Airlines Southwest Airl…" at bounding box center [189, 167] width 150 height 14
click at [114, 160] on select "Select Preferred Airline Delta United Airlines American Airlines Southwest Airl…" at bounding box center [189, 167] width 150 height 14
click at [406, 131] on div "Round Trip One-way Multi-city Flight 1 : * From: [GEOGRAPHIC_DATA] ([GEOGRAPHIC…" at bounding box center [431, 130] width 650 height 332
click at [592, 155] on div "Preferred Airline: Select Preferred Airline Delta United Airlines American Airl…" at bounding box center [432, 165] width 646 height 27
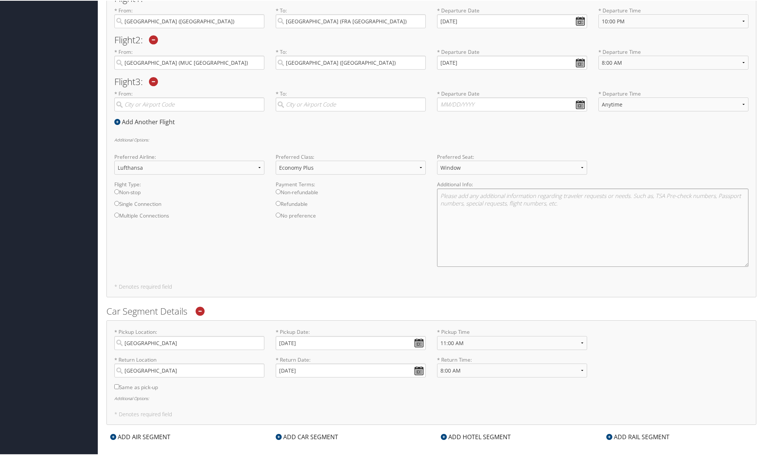
click at [445, 196] on textarea at bounding box center [593, 227] width 312 height 78
click at [497, 195] on textarea "Return flight from MUC LH97 to FRA." at bounding box center [593, 227] width 312 height 78
click at [479, 203] on textarea "Return flight from MUC LH97 to FRA." at bounding box center [593, 227] width 312 height 78
drag, startPoint x: 470, startPoint y: 201, endPoint x: 482, endPoint y: 200, distance: 12.4
click at [470, 201] on textarea "Return flight from MUC LH97 to FRA. Then LH422 FRA to BOS" at bounding box center [593, 227] width 312 height 78
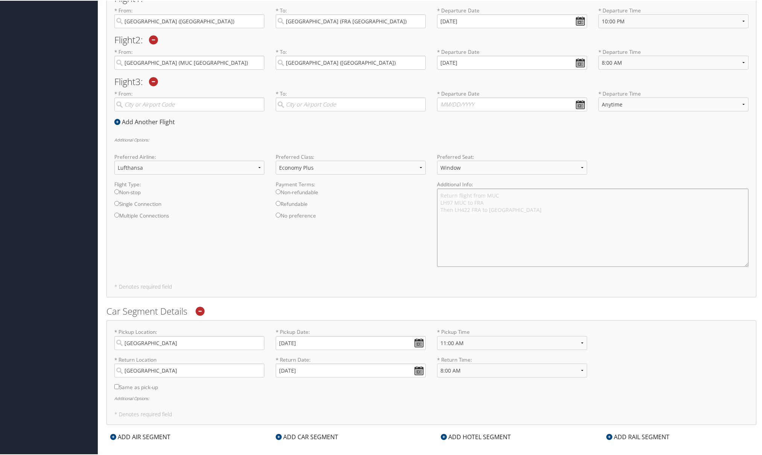
drag, startPoint x: 452, startPoint y: 208, endPoint x: 432, endPoint y: 208, distance: 19.6
click at [432, 208] on div "Additional Info: Return flight from MUC LH97 MUC to FRA Then LH422 FRA to [GEOG…" at bounding box center [593, 226] width 323 height 92
click at [491, 203] on textarea "Return flight from MUC LH97 MUC to FRA LH422 FRA to [GEOGRAPHIC_DATA]" at bounding box center [593, 227] width 312 height 78
click at [438, 193] on textarea "Return flight from MUC LH97 MUC to FRA and then LH422 FRA to BOS" at bounding box center [593, 227] width 312 height 78
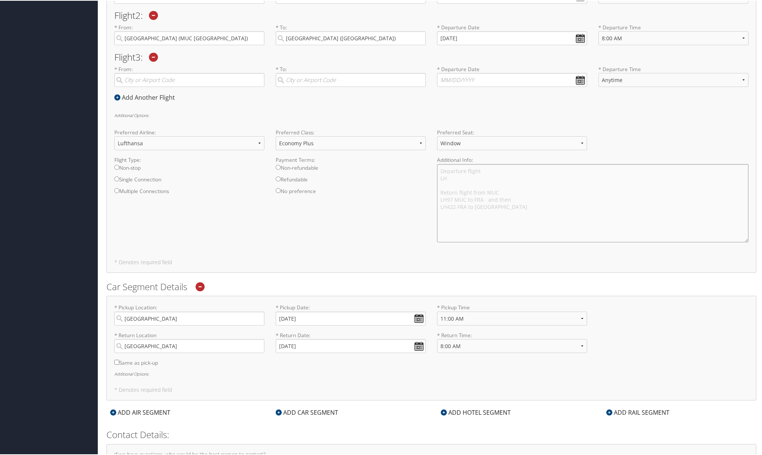
scroll to position [347, 0]
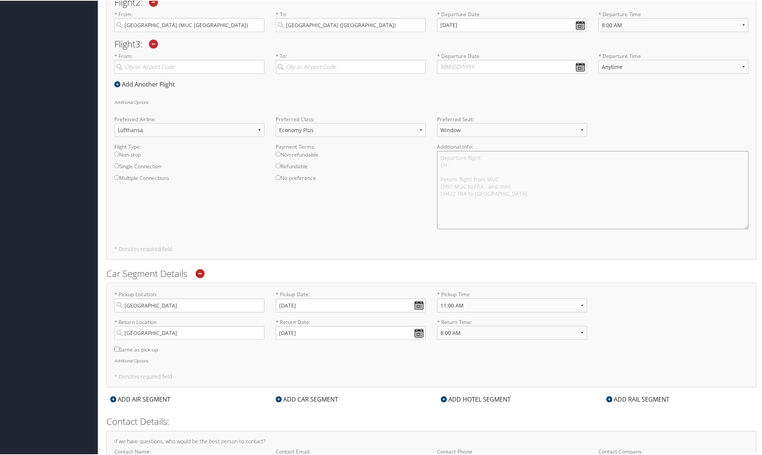
click at [458, 165] on textarea "Departure flight LH Return flight from MUC LH97 MUC to FRA and then LH422 FRA t…" at bounding box center [593, 189] width 312 height 78
click at [509, 176] on textarea "Departure flight LH421 BOS to FRA Return flight from MUC LH97 MUC to FRA and th…" at bounding box center [593, 189] width 312 height 78
click at [503, 197] on textarea "Departure flight LH421 BOS to FRA Return flight from MUC LH97 MUC to FRA and th…" at bounding box center [593, 189] width 312 height 78
drag, startPoint x: 493, startPoint y: 193, endPoint x: 428, endPoint y: 155, distance: 75.6
click at [428, 155] on div "Flight Type: Non-stop Single Connection Multiple Connections Payment Terms: Non…" at bounding box center [432, 188] width 646 height 92
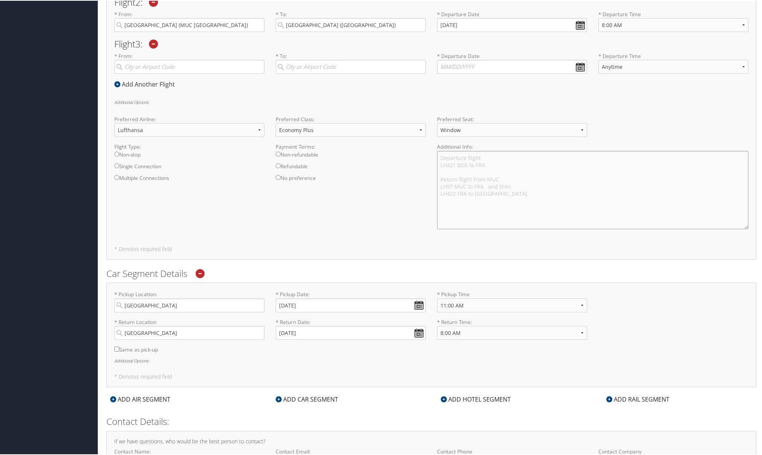
click at [462, 209] on textarea "Departure flight LH421 BOS to FRA Return flight from MUC LH97 MUC to FRA and th…" at bounding box center [593, 189] width 312 height 78
click at [563, 210] on textarea "Departure flight LH421 BOS to FRA Return flight from MUC LH97 MUC to FRA and th…" at bounding box center [593, 189] width 312 height 78
type textarea "Departure flight LH421 BOS to FRA Return flight from MUC LH97 MUC to FRA and th…"
click at [473, 240] on div "Round Trip One-way Multi-city Flight 1 : * From: [GEOGRAPHIC_DATA] ([GEOGRAPHIC…" at bounding box center [431, 93] width 650 height 332
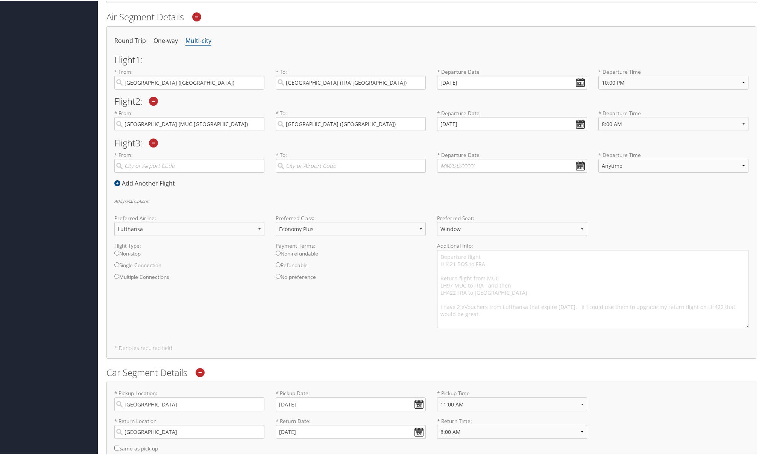
scroll to position [234, 0]
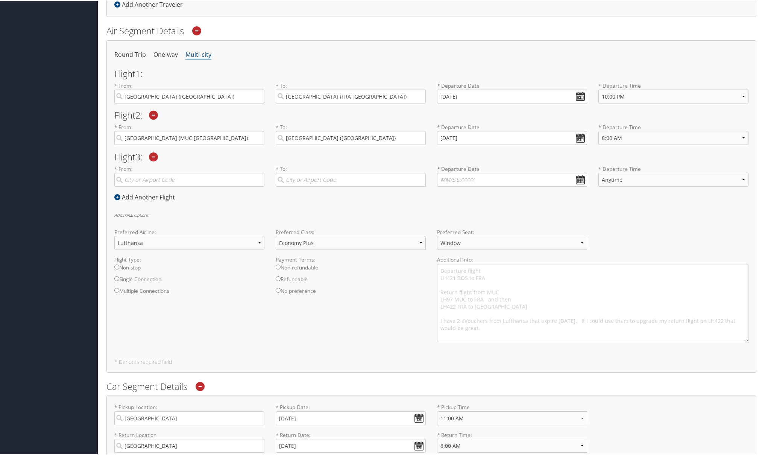
click at [592, 228] on div "Preferred Airline: Select Preferred Airline Delta United Airlines American Airl…" at bounding box center [432, 241] width 646 height 27
click at [592, 241] on div "Preferred Airline: Select Preferred Airline Delta United Airlines American Airl…" at bounding box center [432, 241] width 646 height 27
click at [458, 347] on div "Round Trip One-way Multi-city Flight 1 : * From: [GEOGRAPHIC_DATA] ([GEOGRAPHIC…" at bounding box center [431, 206] width 650 height 332
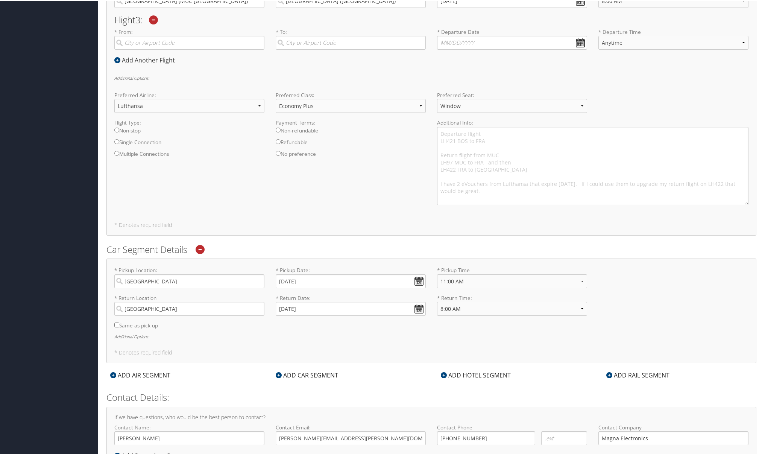
scroll to position [402, 0]
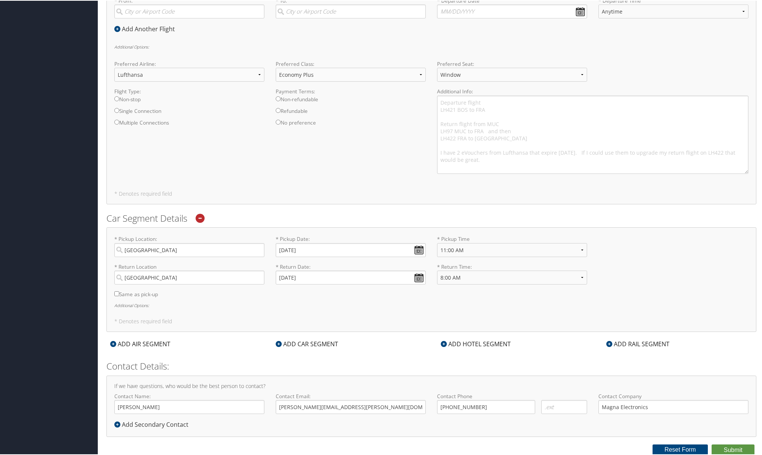
click at [296, 342] on div "ADD CAR SEGMENT" at bounding box center [307, 343] width 70 height 9
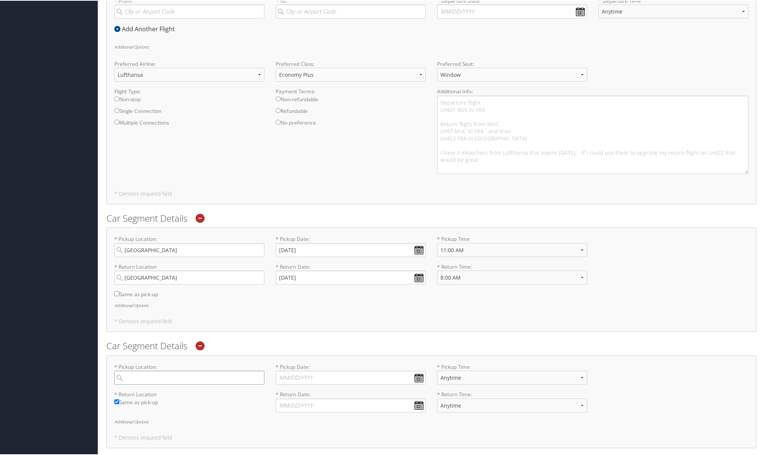
click at [195, 375] on input "search" at bounding box center [189, 377] width 150 height 14
click at [200, 400] on label "Same as pick-up" at bounding box center [189, 404] width 150 height 12
click at [119, 400] on input "Same as pick-up" at bounding box center [116, 400] width 5 height 5
checkbox input "false"
click at [170, 375] on input "search" at bounding box center [189, 377] width 150 height 14
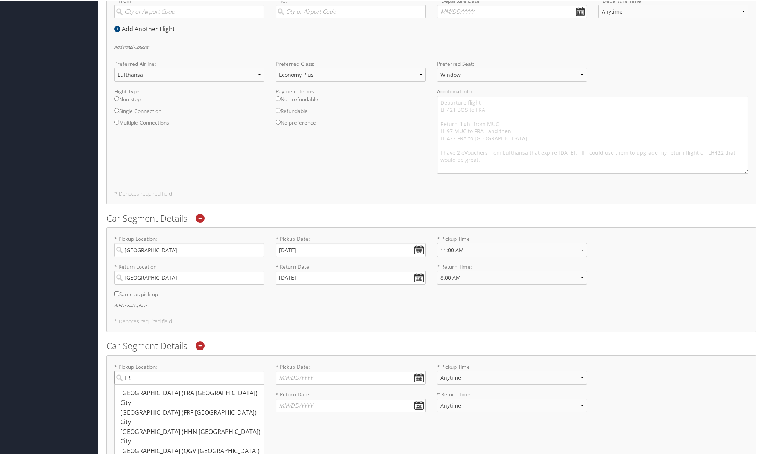
type input "F"
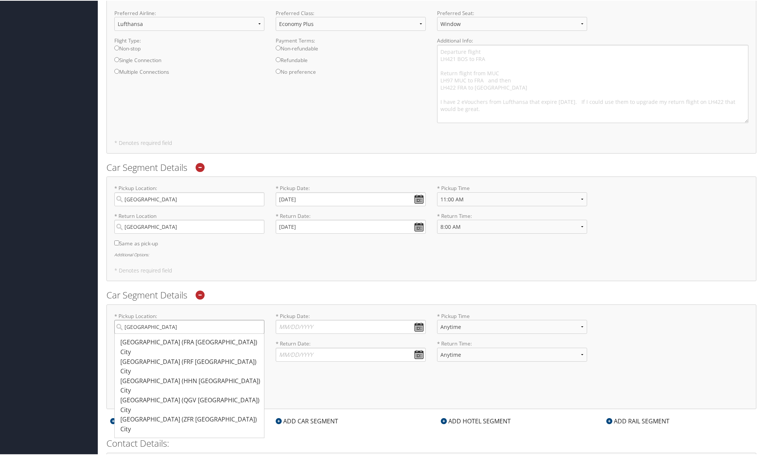
scroll to position [440, 0]
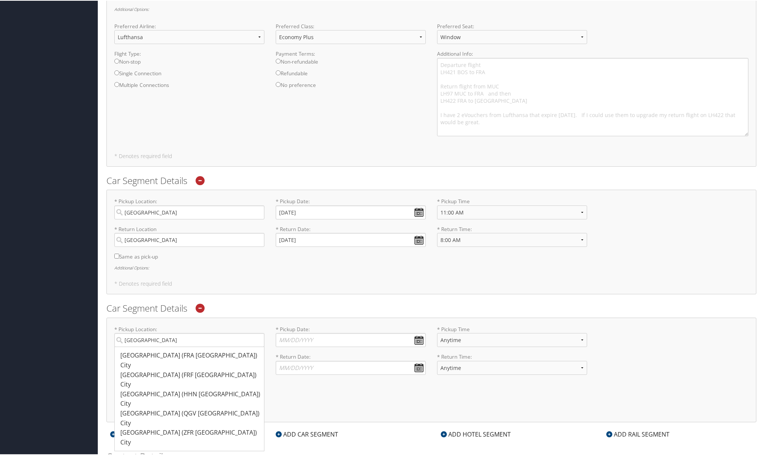
click at [150, 357] on div "[GEOGRAPHIC_DATA] (FRA [GEOGRAPHIC_DATA])" at bounding box center [190, 355] width 140 height 10
click at [150, 346] on input "[GEOGRAPHIC_DATA]" at bounding box center [189, 339] width 150 height 14
type input "[GEOGRAPHIC_DATA]"
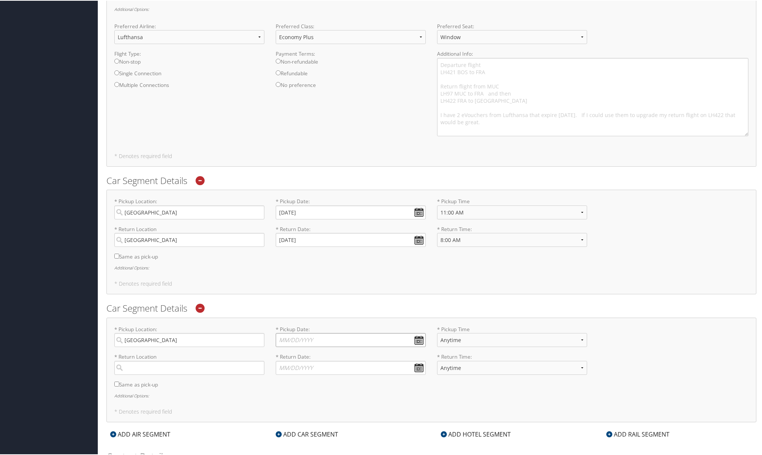
click at [330, 338] on input "* Pickup Date: Dates must be valid" at bounding box center [351, 339] width 150 height 14
click at [317, 418] on td "8" at bounding box center [318, 433] width 10 height 10
type input "[DATE]"
click at [175, 366] on input "search" at bounding box center [189, 367] width 150 height 14
click at [171, 385] on div "[GEOGRAPHIC_DATA] (MUC [GEOGRAPHIC_DATA])" at bounding box center [190, 383] width 140 height 10
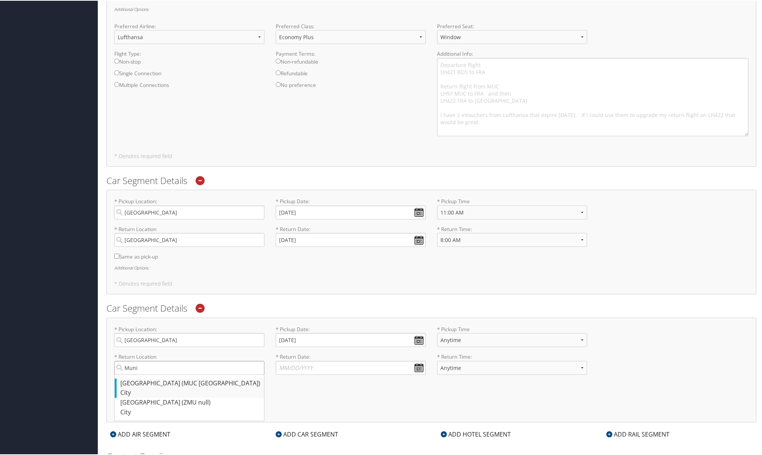
click at [171, 374] on input "Muni" at bounding box center [189, 367] width 150 height 14
type input "[GEOGRAPHIC_DATA]"
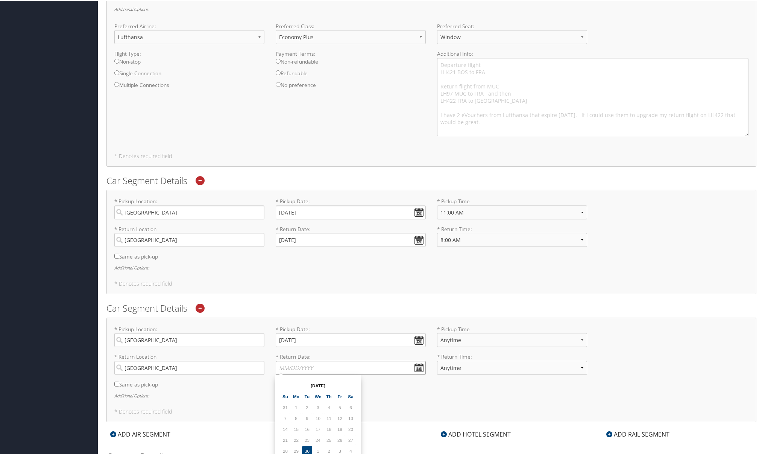
click at [294, 368] on input "* Return Date: Dates must be valid" at bounding box center [351, 367] width 150 height 14
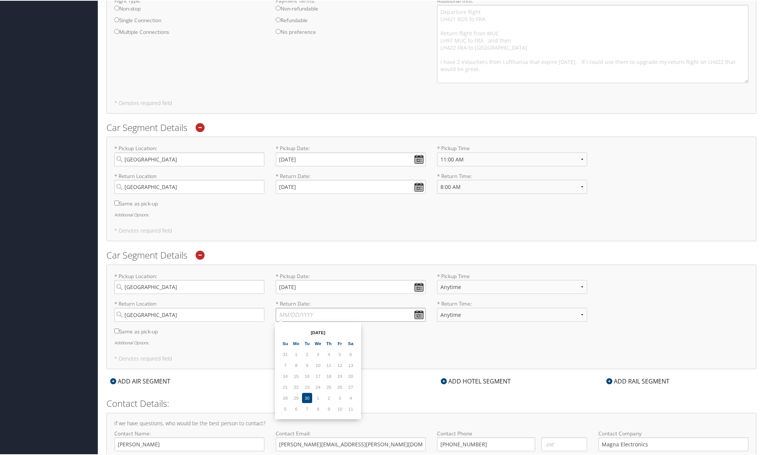
scroll to position [515, 0]
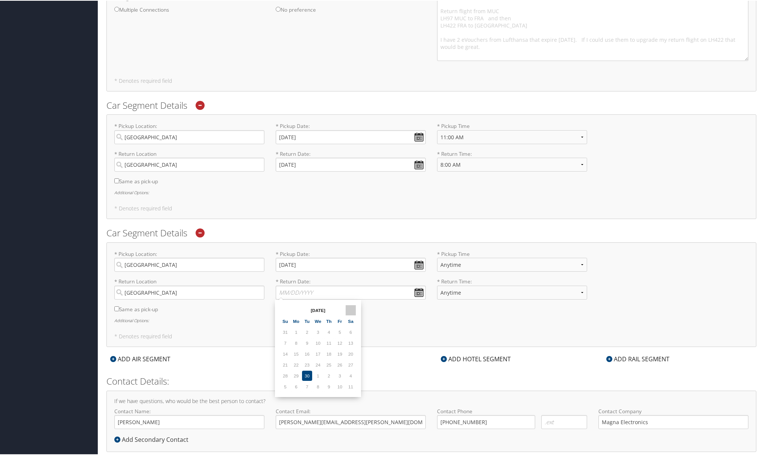
click at [352, 308] on th at bounding box center [351, 309] width 10 height 10
click at [350, 353] on td "18" at bounding box center [351, 353] width 10 height 10
type input "[DATE]"
click at [471, 288] on select "Anytime 12:00 AM 1:00 AM 2:00 AM 3:00 AM 4:00 AM 5:00 AM 6:00 AM 7:00 AM 8:00 A…" at bounding box center [512, 292] width 150 height 14
select select "8:00 AM"
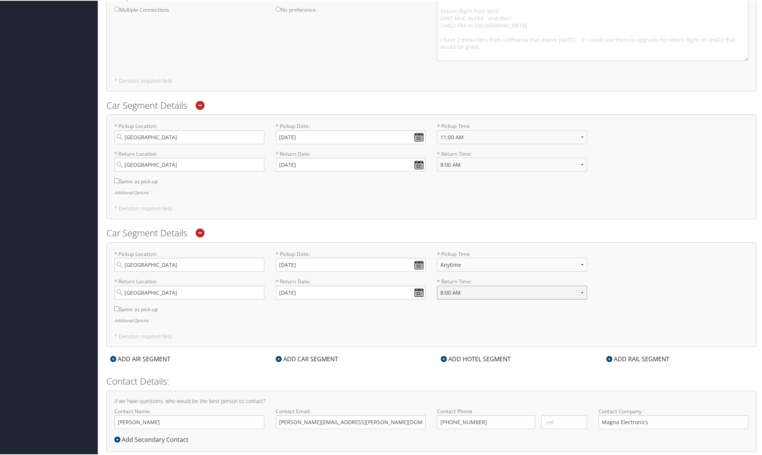
click at [437, 285] on select "Anytime 12:00 AM 1:00 AM 2:00 AM 3:00 AM 4:00 AM 5:00 AM 6:00 AM 7:00 AM 8:00 A…" at bounding box center [512, 292] width 150 height 14
click at [496, 265] on select "Anytime 12:00 AM 1:00 AM 2:00 AM 3:00 AM 4:00 AM 5:00 AM 6:00 AM 7:00 AM 8:00 A…" at bounding box center [512, 264] width 150 height 14
select select "11:00 AM"
click at [437, 257] on select "Anytime 12:00 AM 1:00 AM 2:00 AM 3:00 AM 4:00 AM 5:00 AM 6:00 AM 7:00 AM 8:00 A…" at bounding box center [512, 264] width 150 height 14
click at [592, 277] on div "* Return Location [GEOGRAPHIC_DATA] Required Same as pick-up * Return Date: [DA…" at bounding box center [432, 296] width 646 height 39
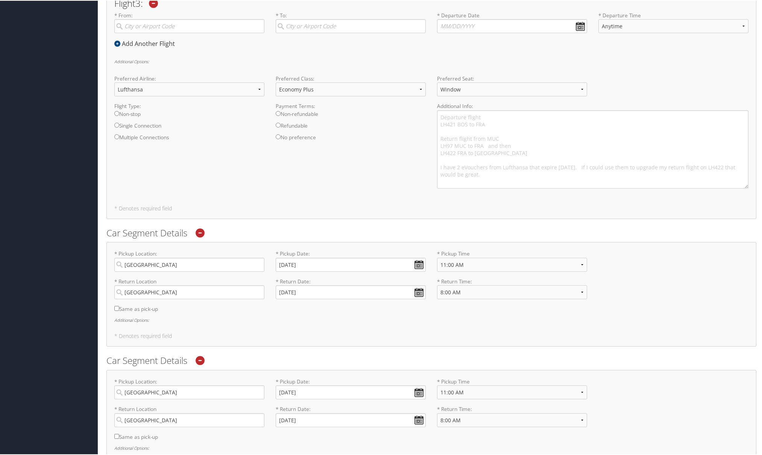
scroll to position [342, 0]
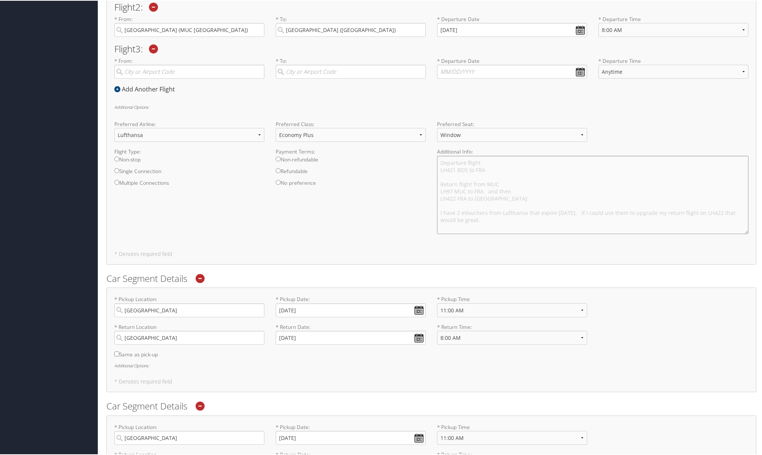
click at [592, 211] on textarea "Departure flight LH421 BOS to FRA Return flight from MUC LH97 MUC to FRA and th…" at bounding box center [593, 194] width 312 height 78
type textarea "Departure flight LH421 BOS to FRA Return flight from MUC LH97 MUC to FRA and th…"
click at [549, 246] on div "Round Trip One-way Multi-city Flight 1 : * From: [GEOGRAPHIC_DATA] ([GEOGRAPHIC…" at bounding box center [431, 98] width 650 height 332
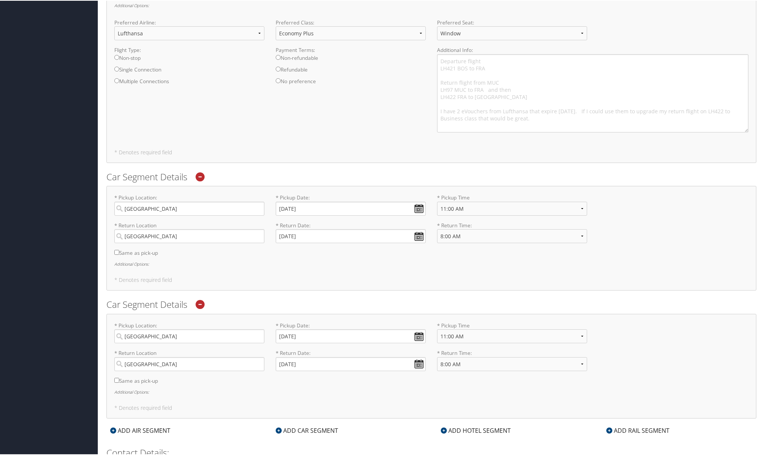
scroll to position [530, 0]
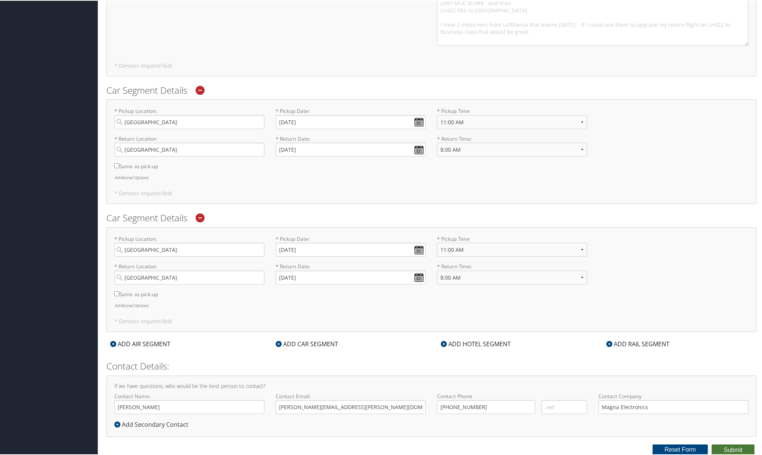
drag, startPoint x: 727, startPoint y: 448, endPoint x: 363, endPoint y: 298, distance: 394.0
click at [199, 217] on icon at bounding box center [200, 217] width 9 height 9
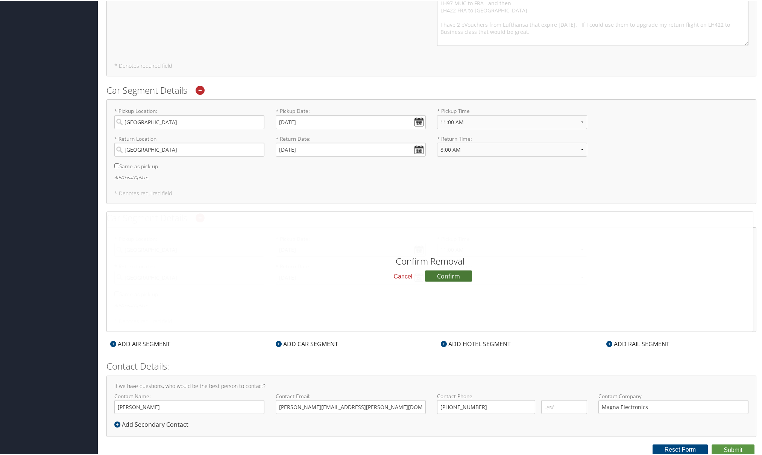
click at [442, 274] on button "Confirm" at bounding box center [448, 275] width 47 height 11
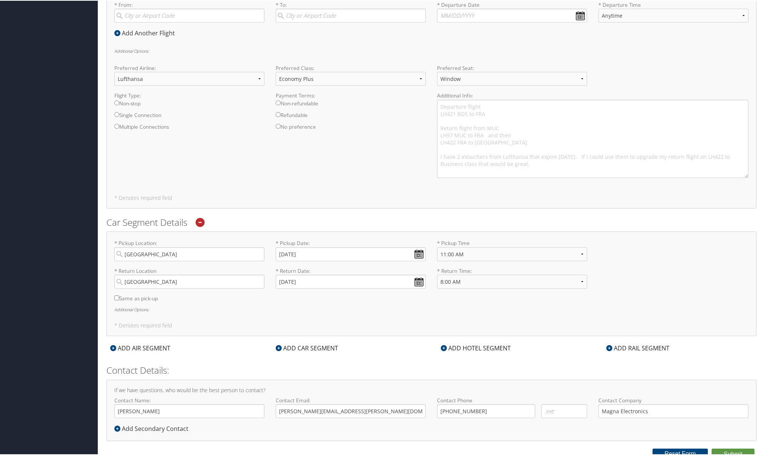
scroll to position [402, 0]
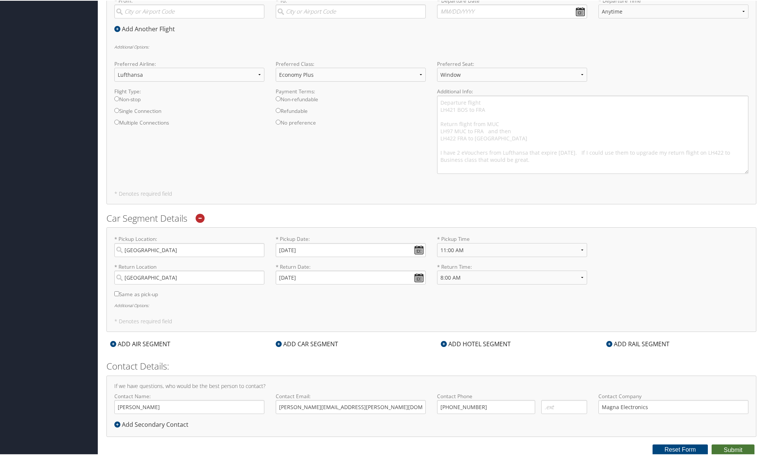
click at [592, 418] on button "Submit" at bounding box center [733, 449] width 43 height 11
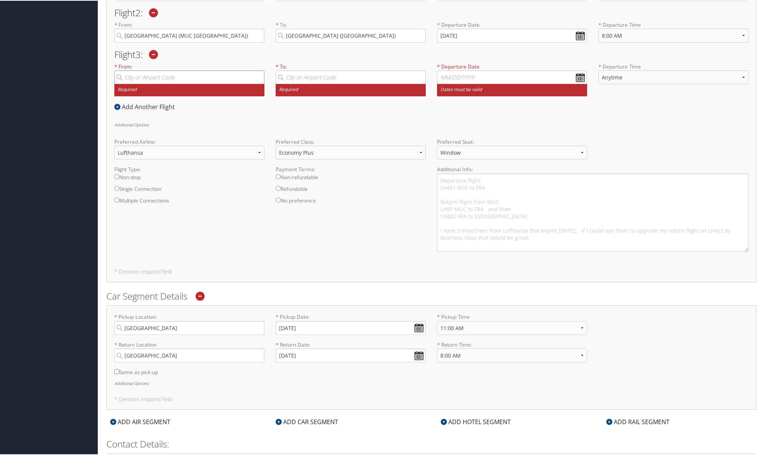
scroll to position [327, 0]
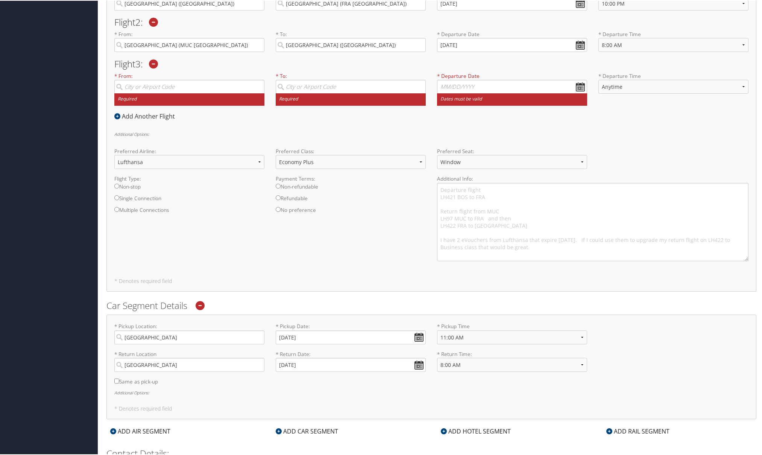
click at [156, 62] on icon at bounding box center [153, 63] width 9 height 9
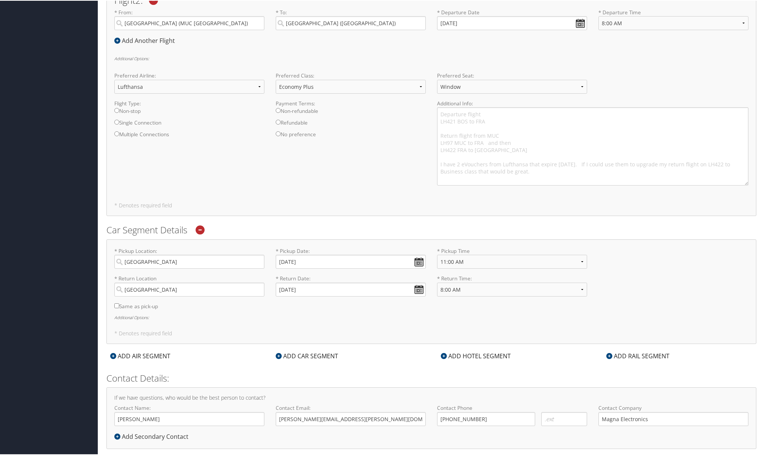
scroll to position [360, 0]
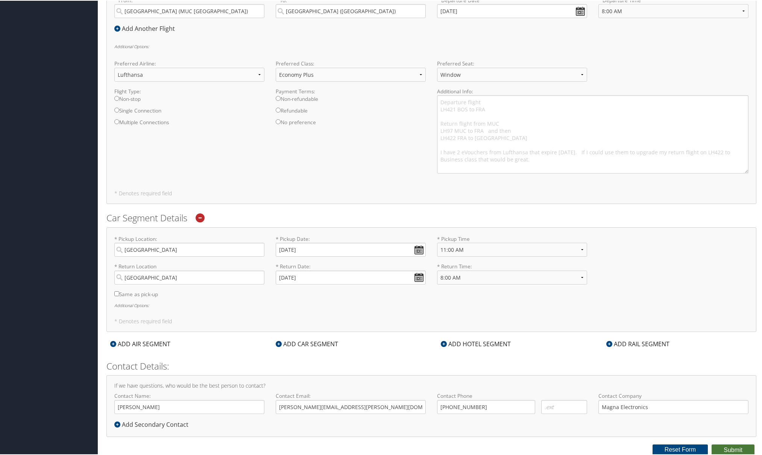
click at [592, 418] on button "Submit" at bounding box center [733, 449] width 43 height 11
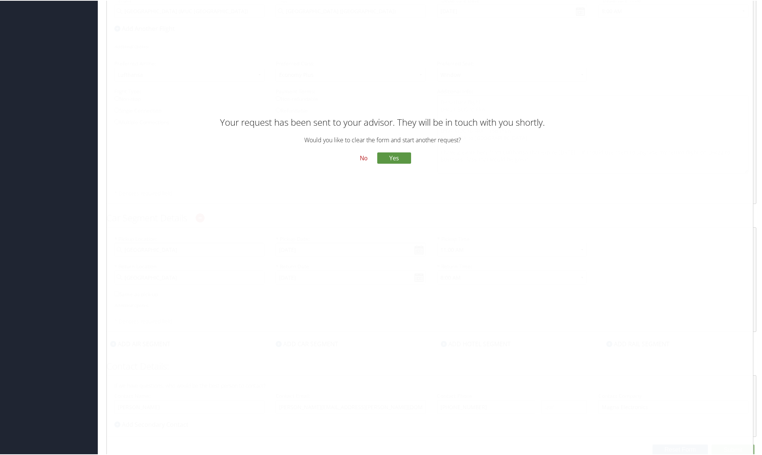
click at [362, 156] on button "No" at bounding box center [364, 157] width 20 height 13
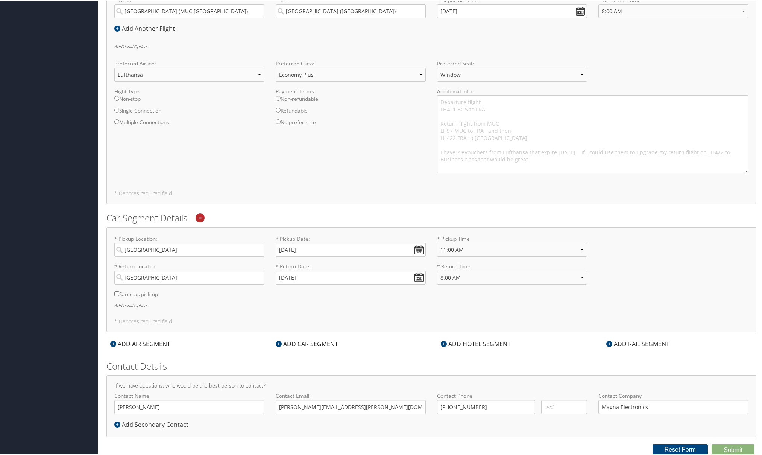
click at [592, 61] on div "Preferred Airline: Select Preferred Airline Delta United Airlines American Airl…" at bounding box center [432, 72] width 646 height 27
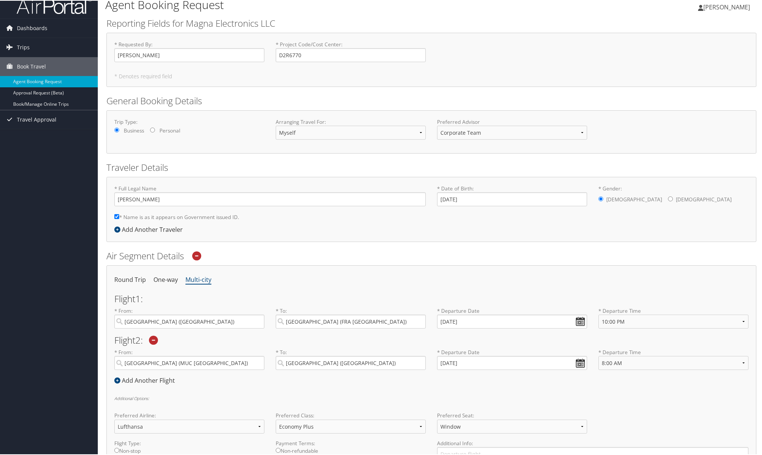
scroll to position [0, 0]
